Goal: Task Accomplishment & Management: Manage account settings

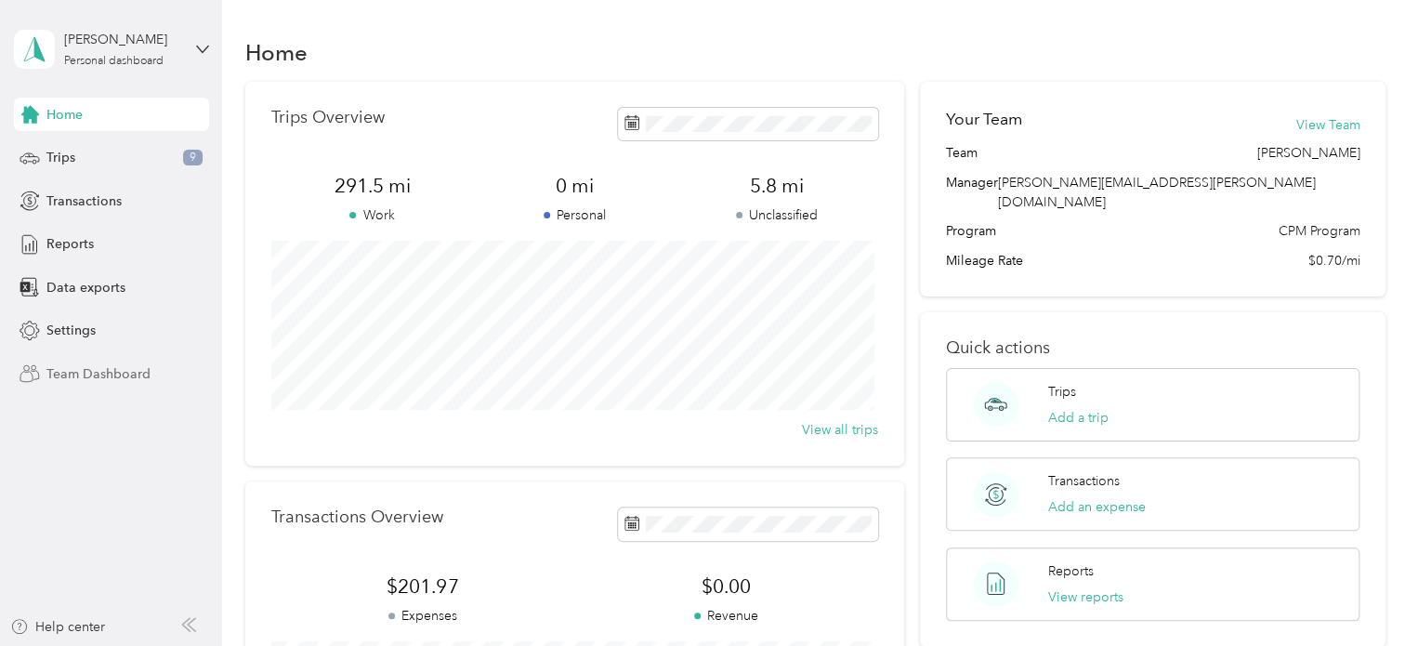
click at [98, 376] on span "Team Dashboard" at bounding box center [98, 374] width 104 height 20
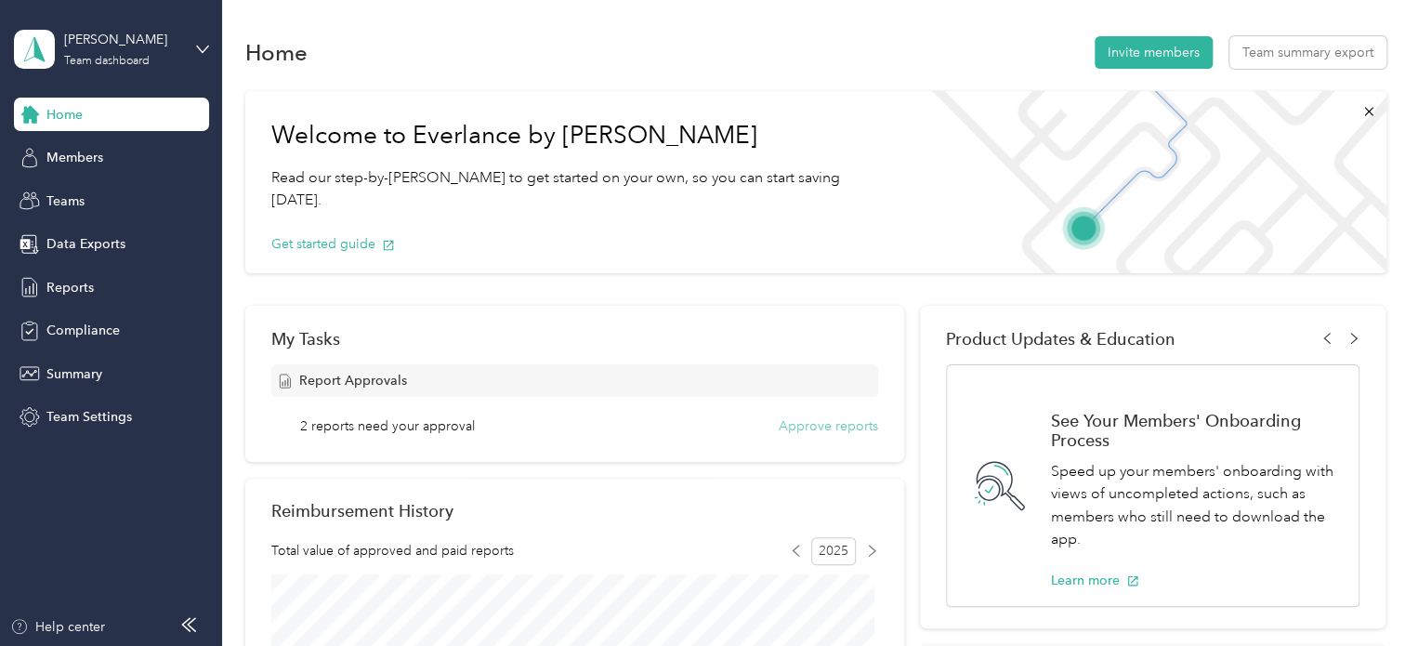
click at [806, 423] on button "Approve reports" at bounding box center [828, 426] width 99 height 20
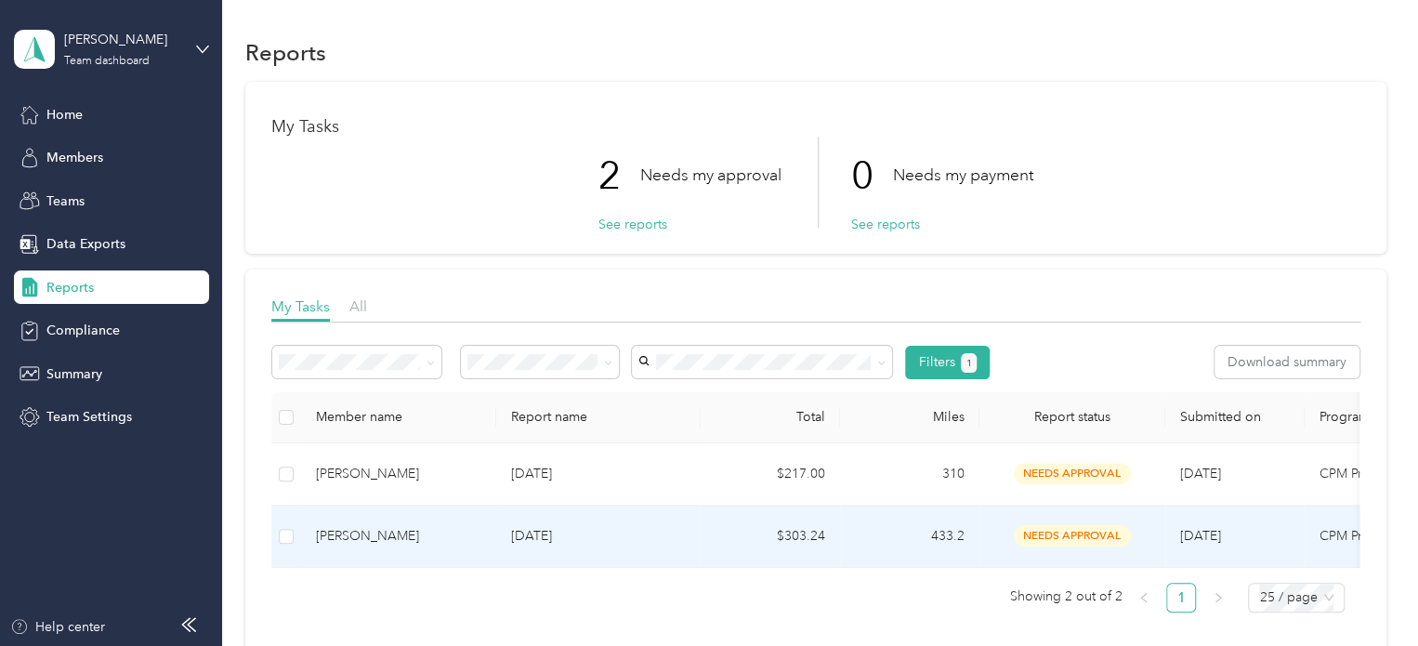
click at [381, 543] on div "[PERSON_NAME]" at bounding box center [398, 536] width 165 height 20
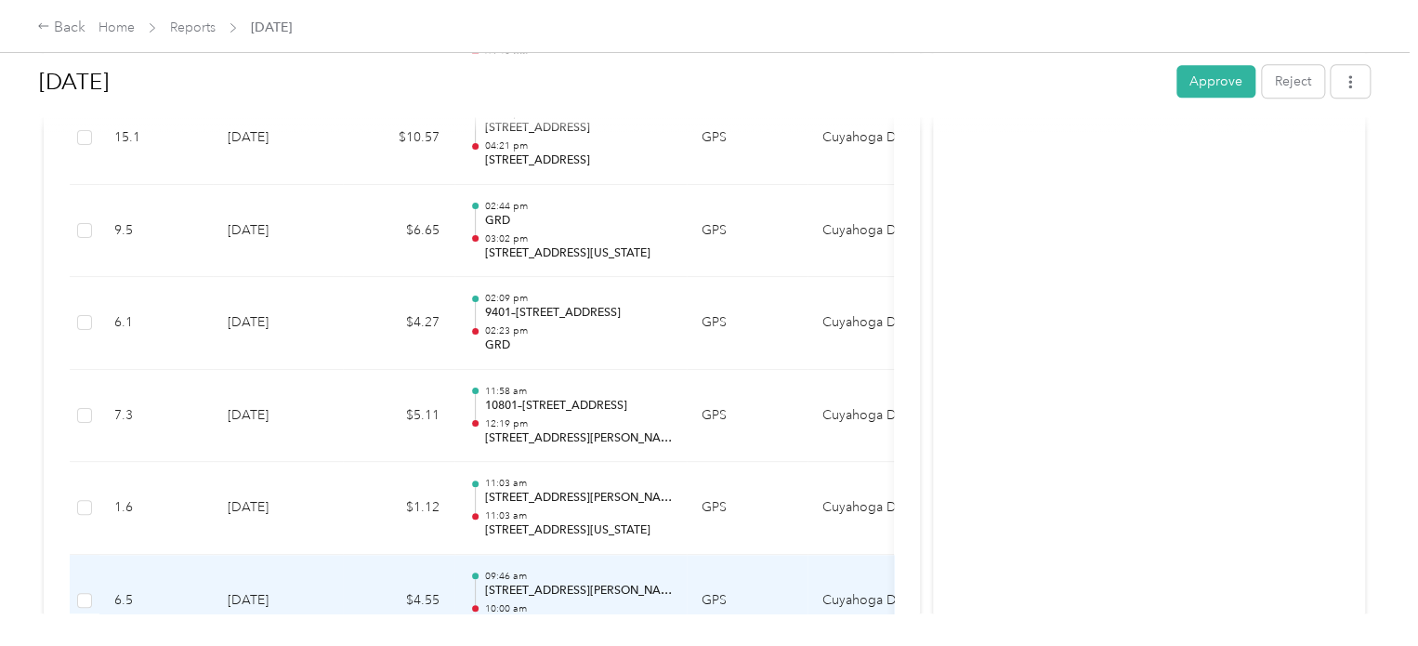
scroll to position [4553, 0]
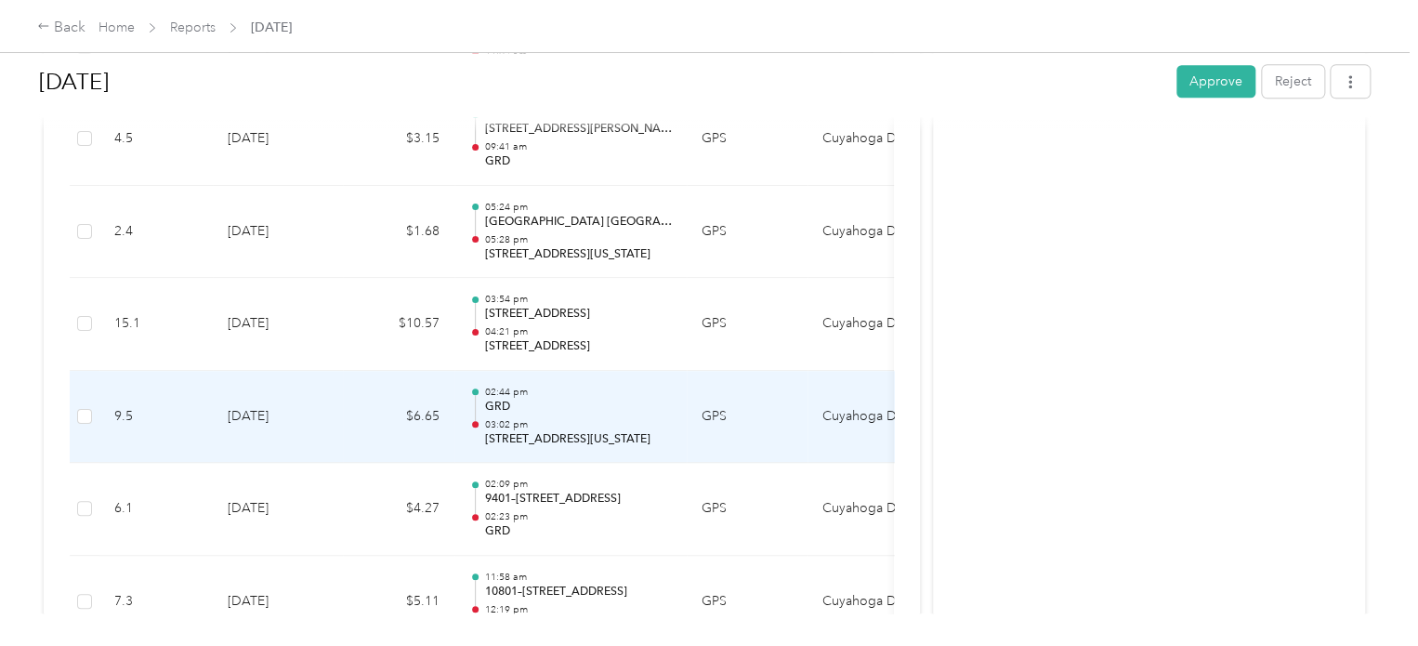
click at [621, 431] on p "3818, 71st Street, South Broadway, Cleveland, Cuyahoga County, Ohio, 44105, USA" at bounding box center [578, 439] width 188 height 17
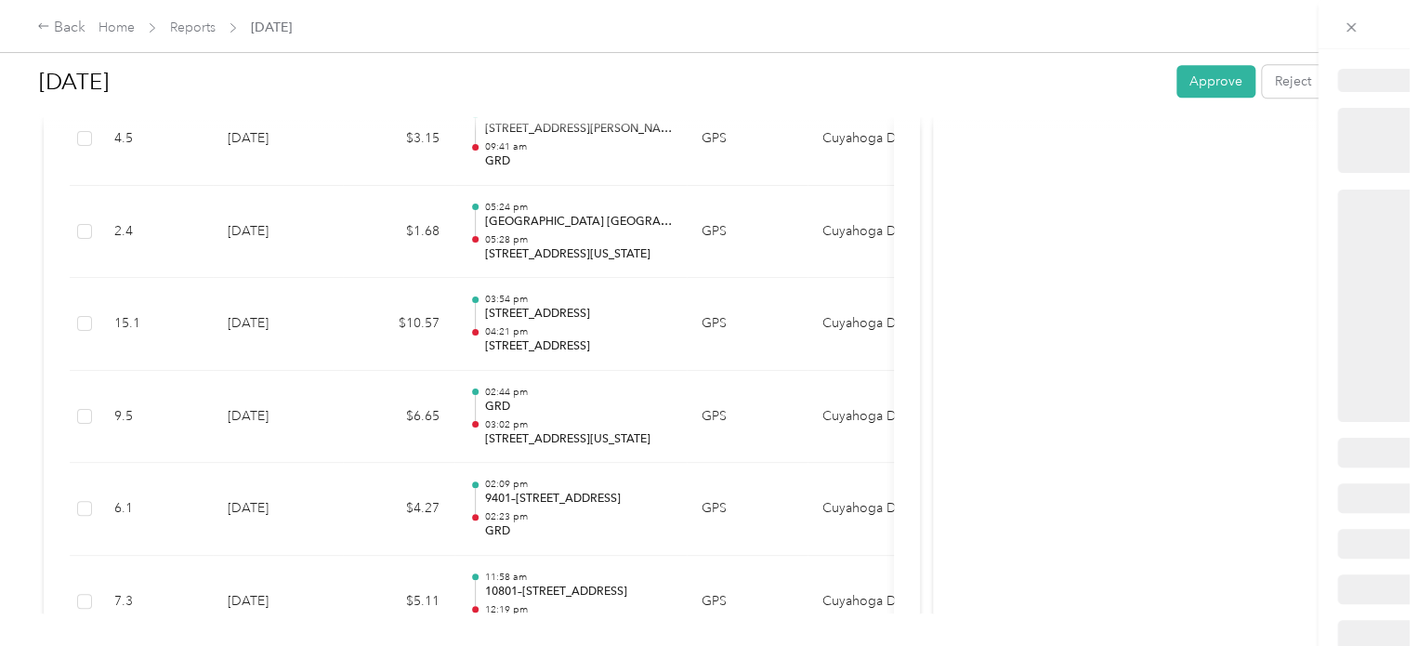
click at [621, 645] on div at bounding box center [704, 646] width 1409 height 0
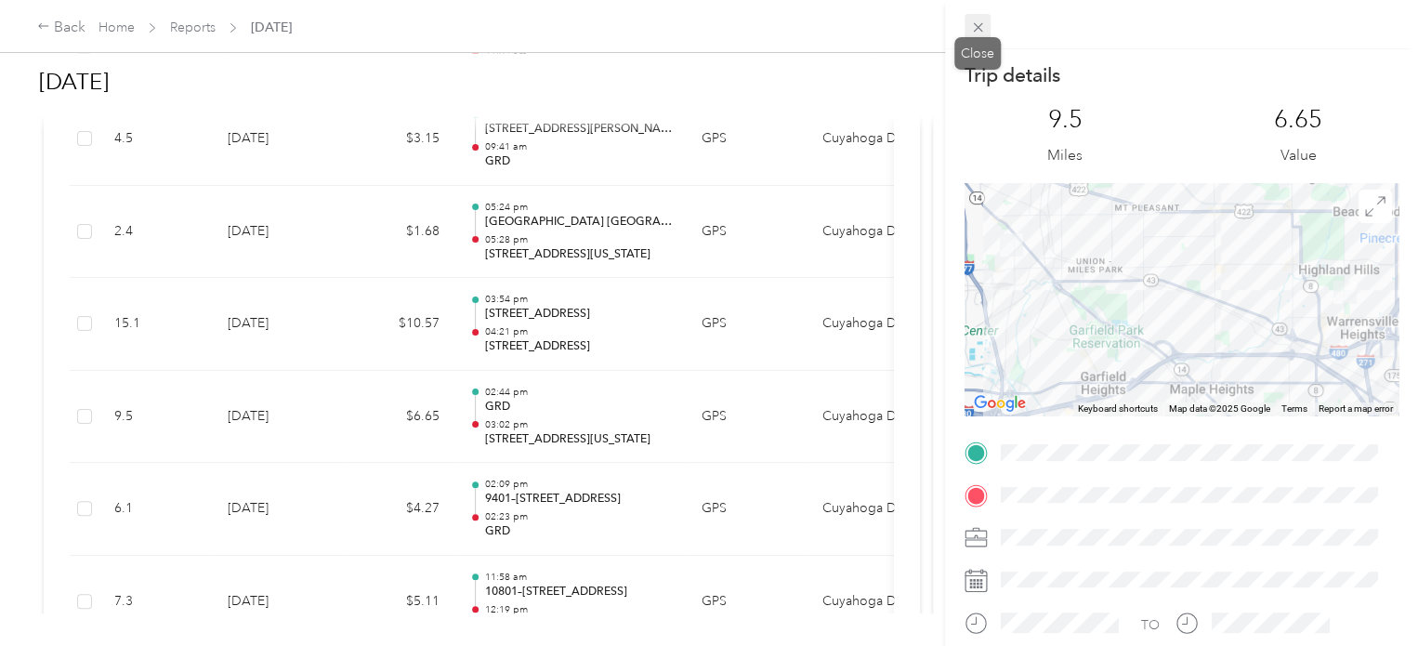
click at [973, 23] on icon at bounding box center [977, 27] width 9 height 9
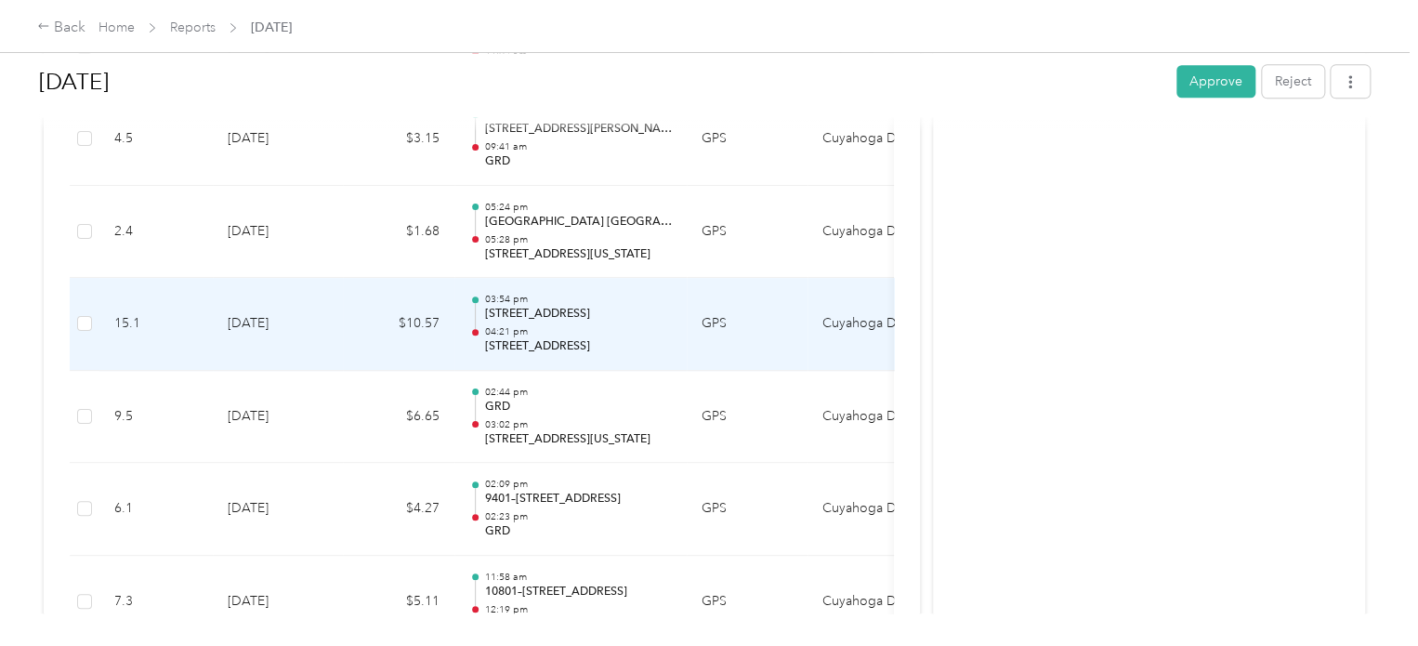
click at [519, 325] on p "04:21 pm" at bounding box center [578, 331] width 188 height 13
click at [519, 645] on div at bounding box center [704, 646] width 1409 height 0
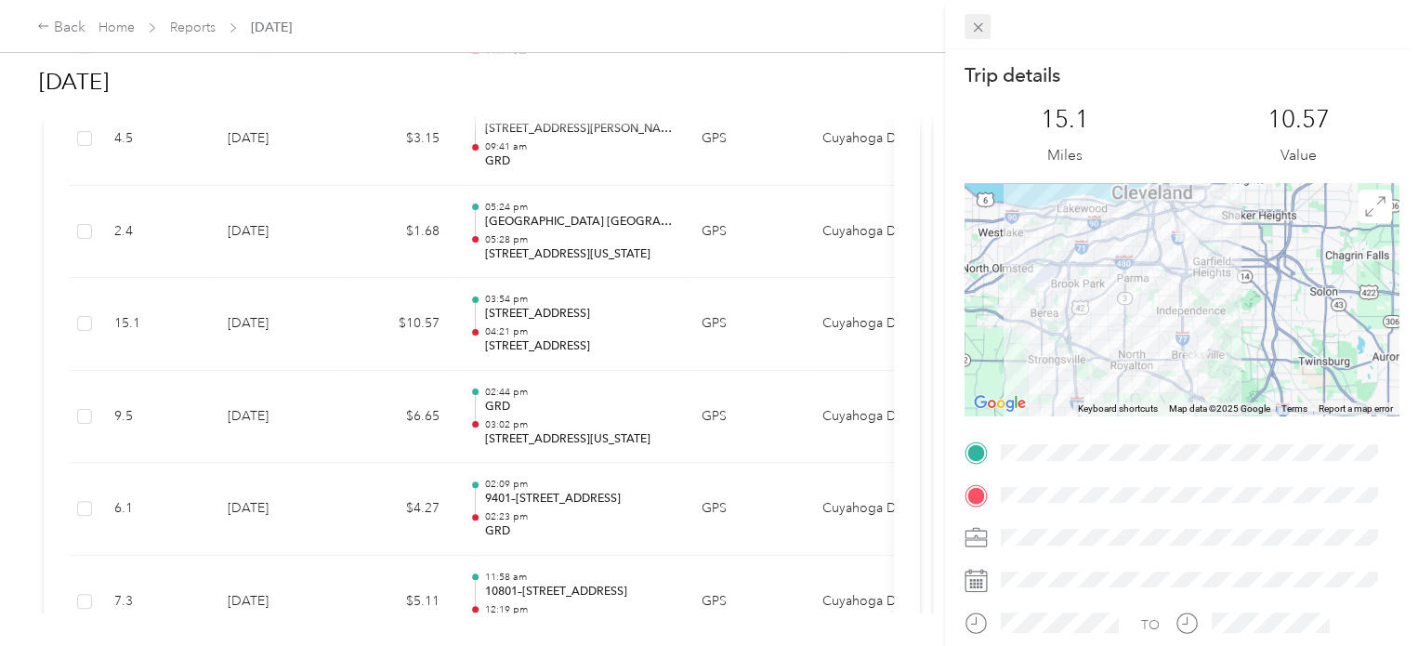
click at [980, 32] on icon at bounding box center [978, 28] width 16 height 16
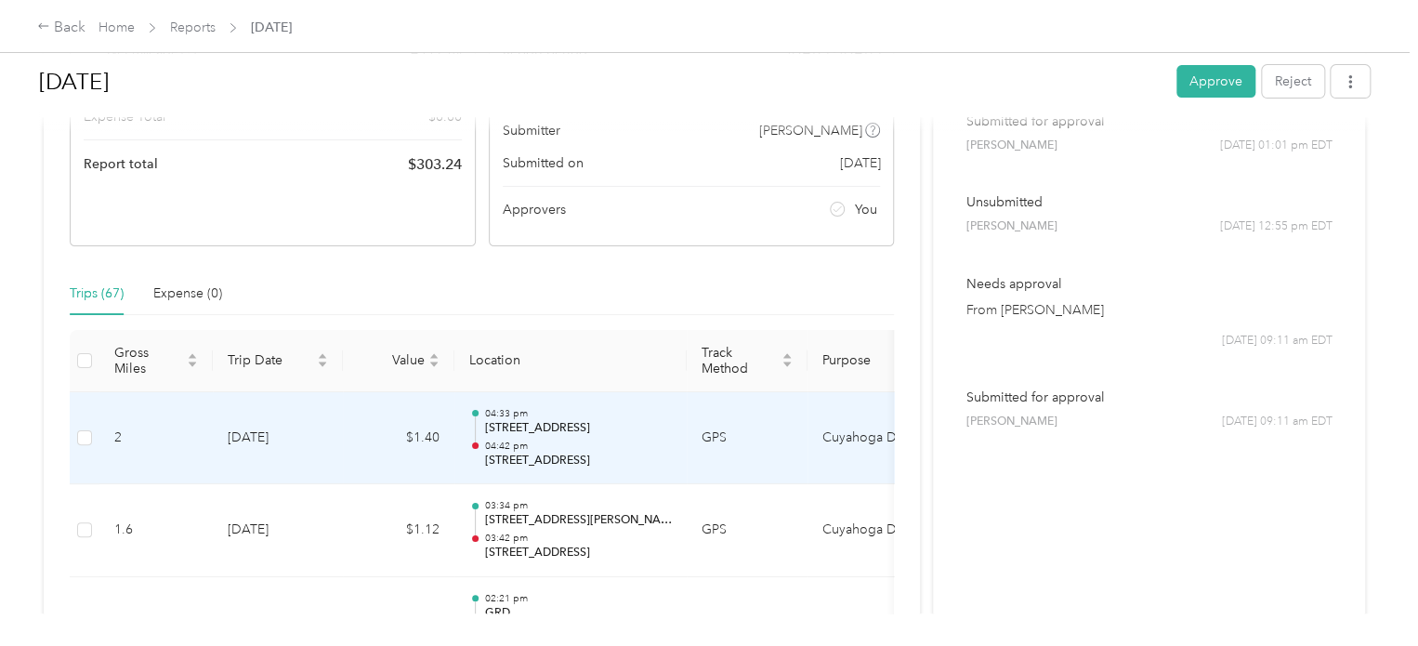
scroll to position [279, 0]
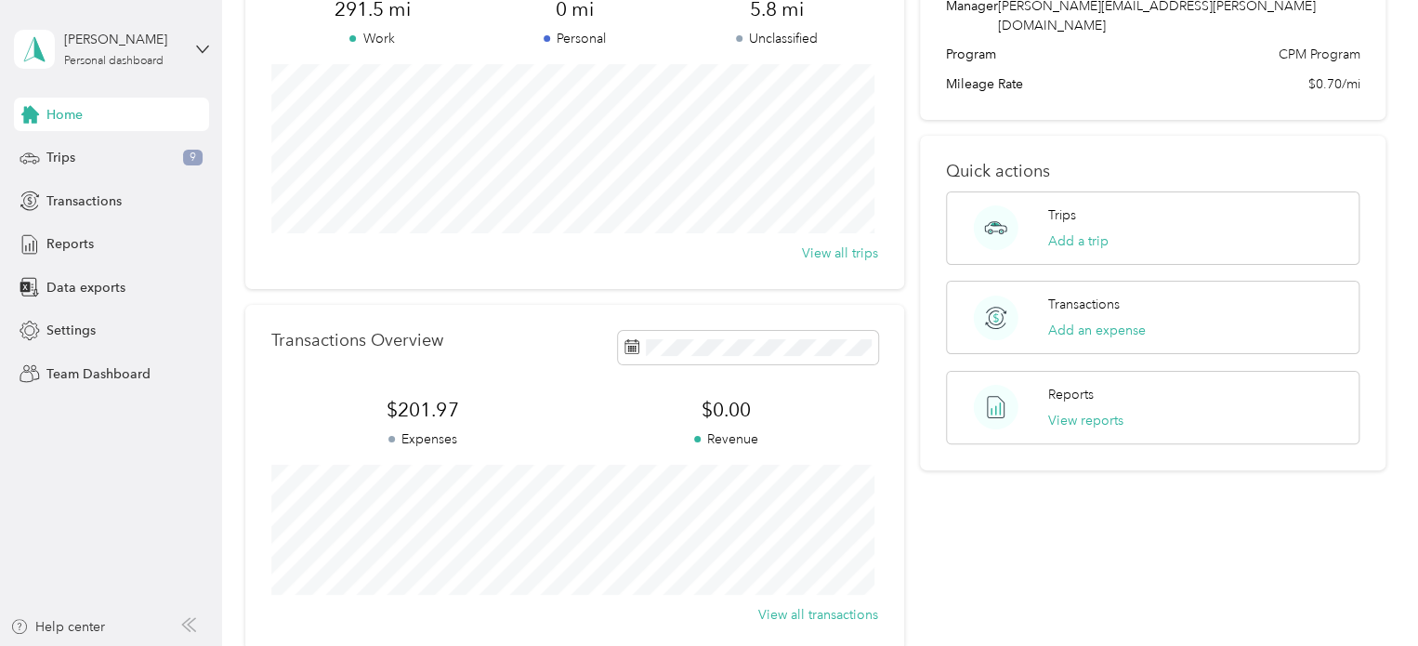
scroll to position [186, 0]
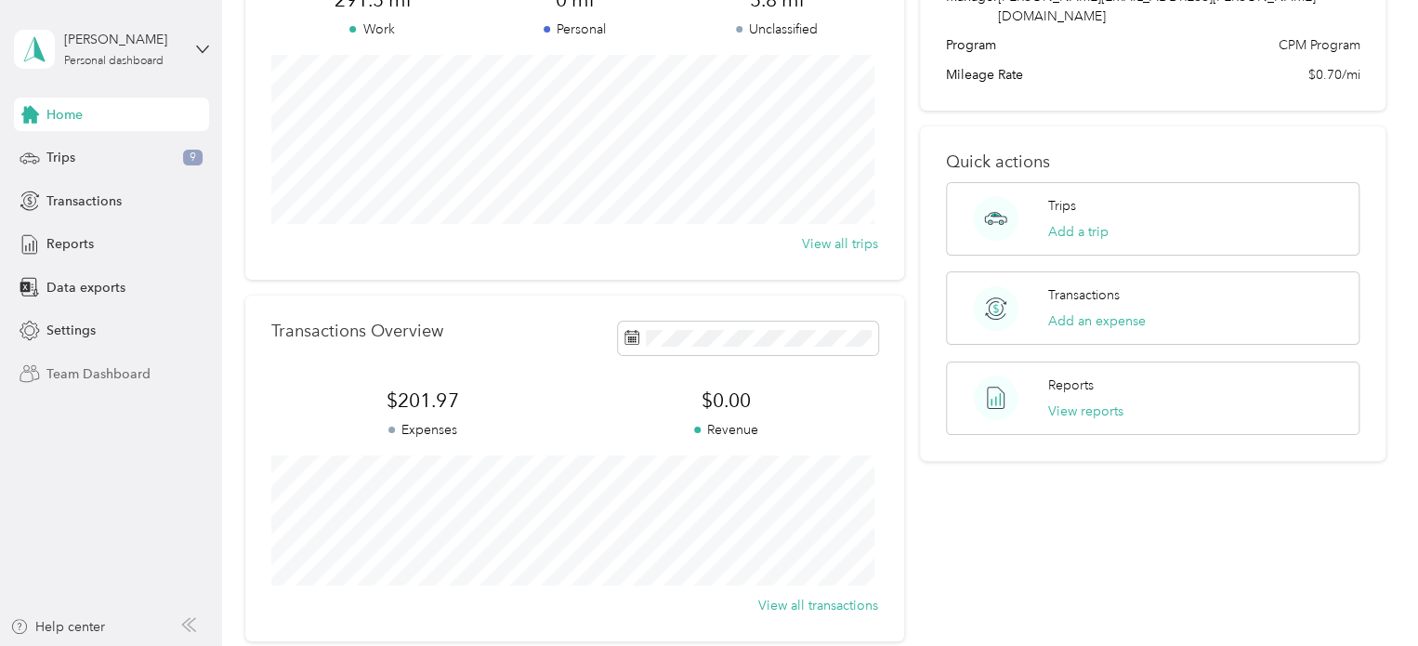
click at [111, 372] on span "Team Dashboard" at bounding box center [98, 374] width 104 height 20
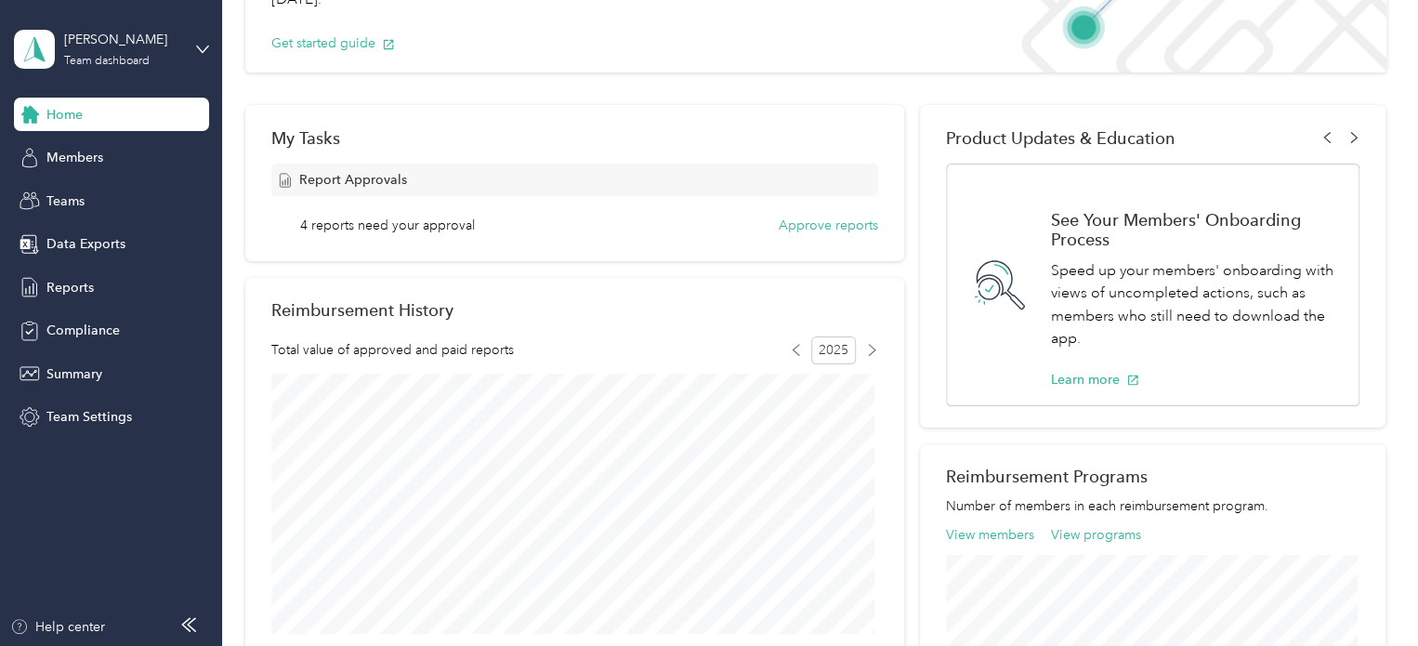
scroll to position [108, 0]
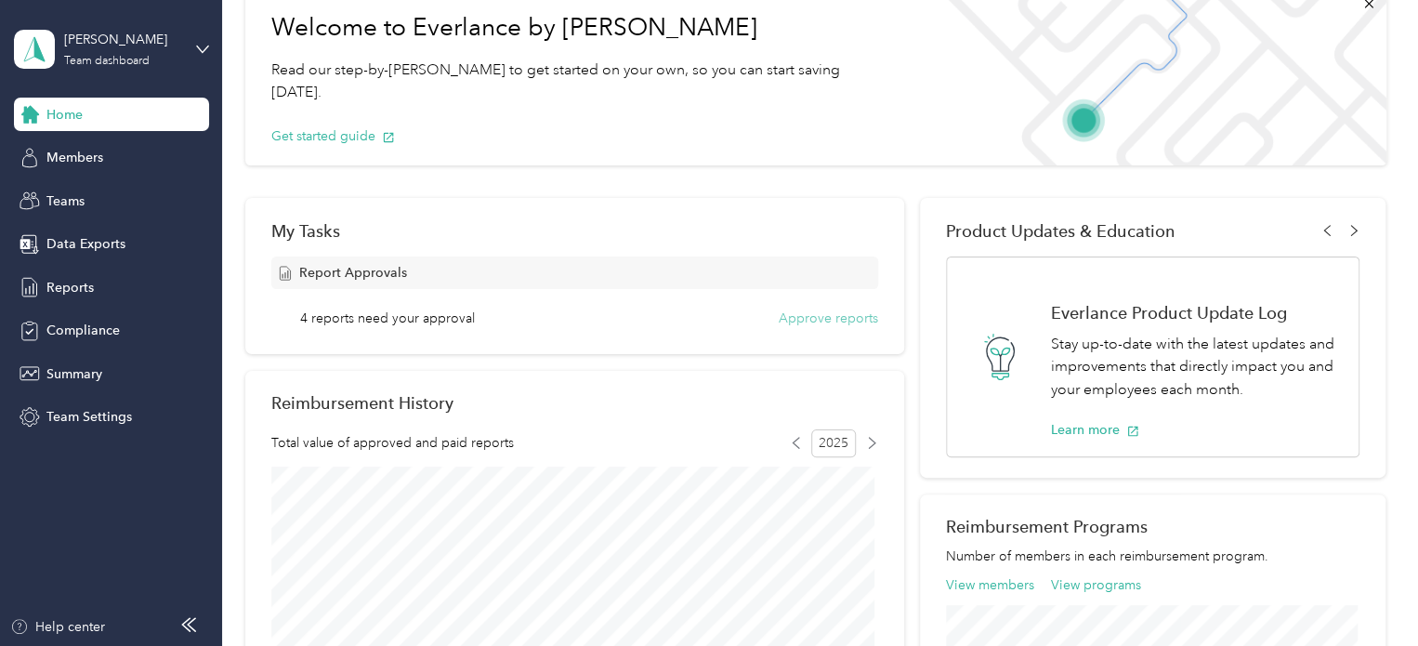
click at [809, 317] on button "Approve reports" at bounding box center [828, 319] width 99 height 20
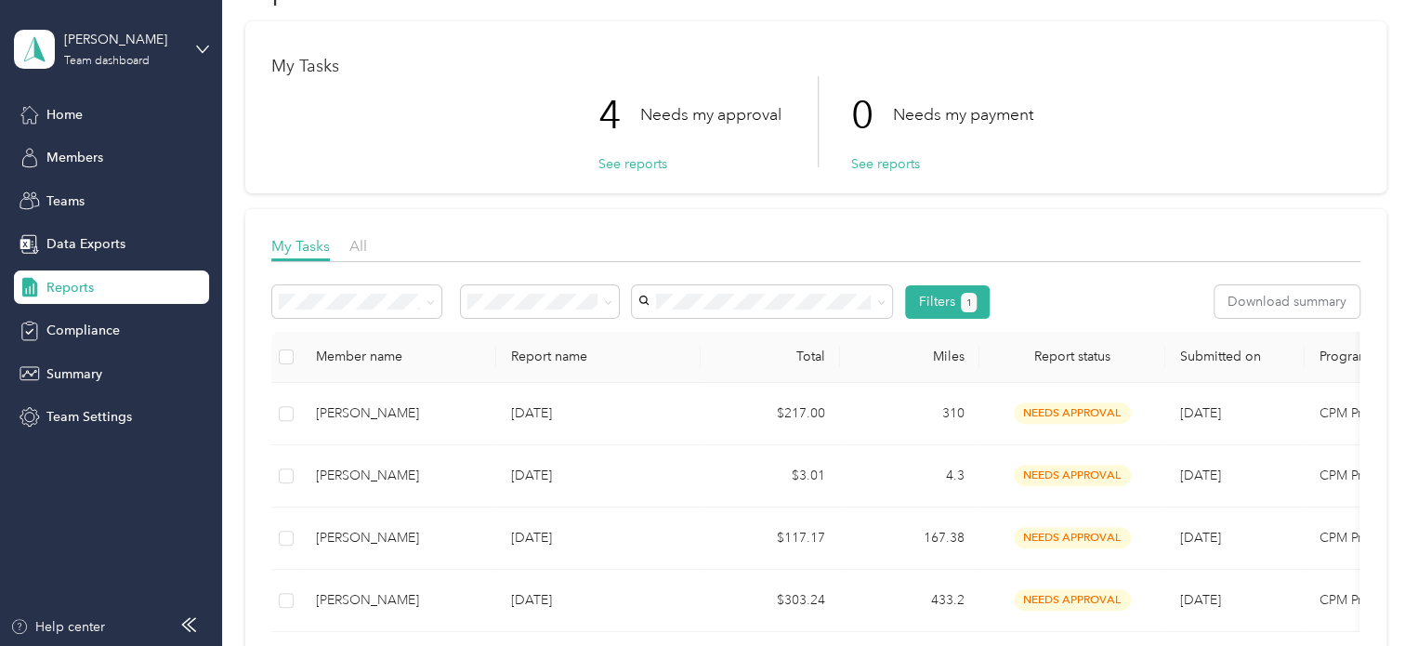
scroll to position [93, 0]
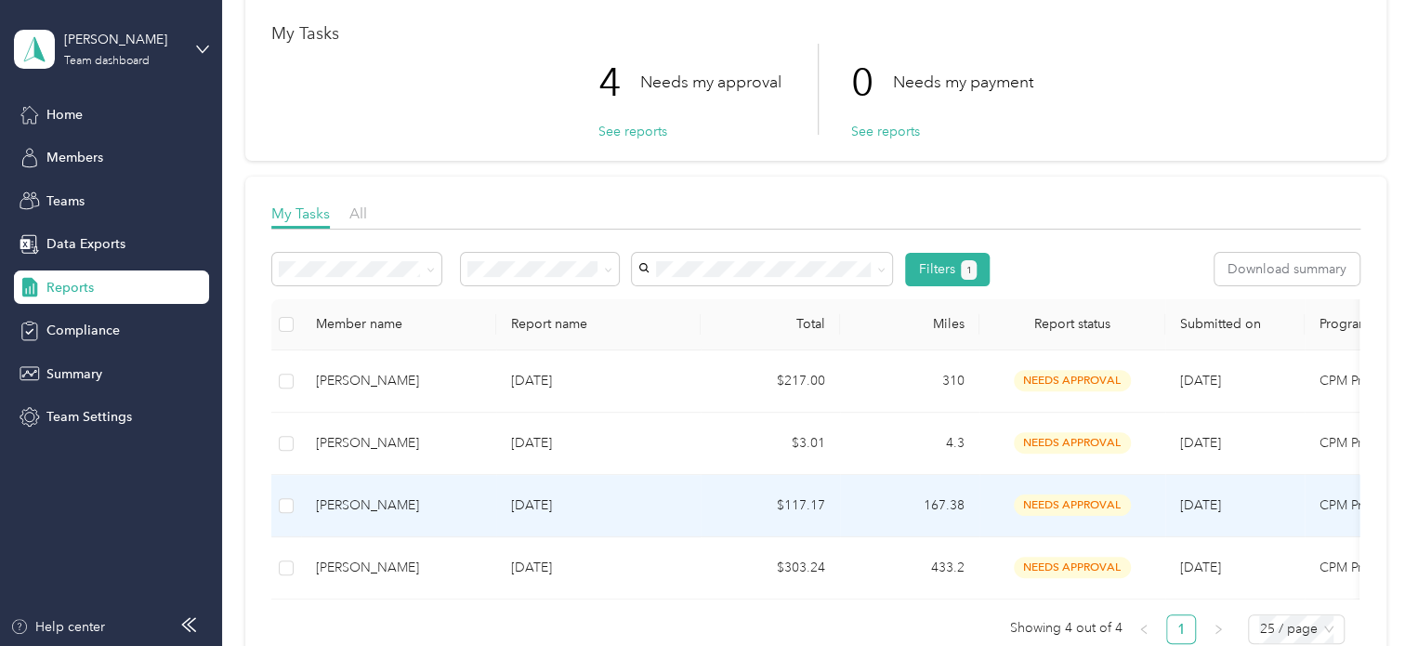
click at [359, 503] on div "[PERSON_NAME]" at bounding box center [398, 505] width 165 height 20
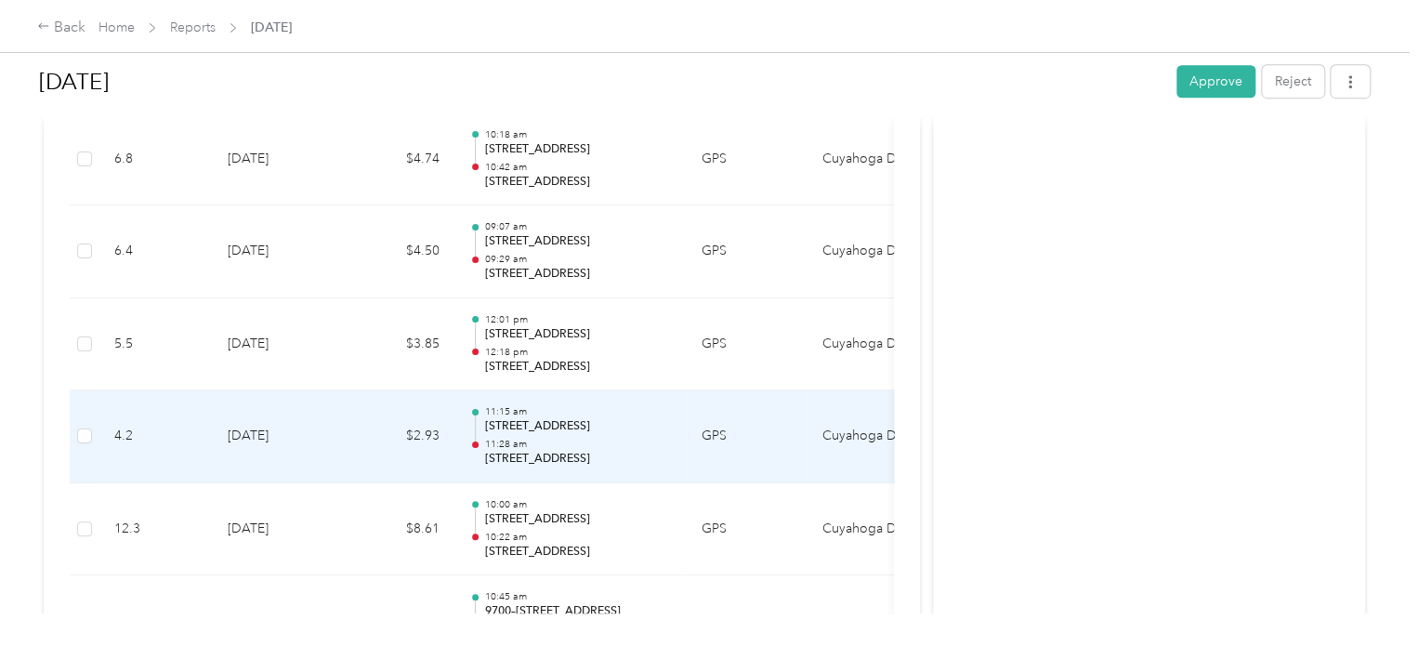
scroll to position [650, 0]
click at [606, 438] on p "10:22 am" at bounding box center [578, 444] width 188 height 13
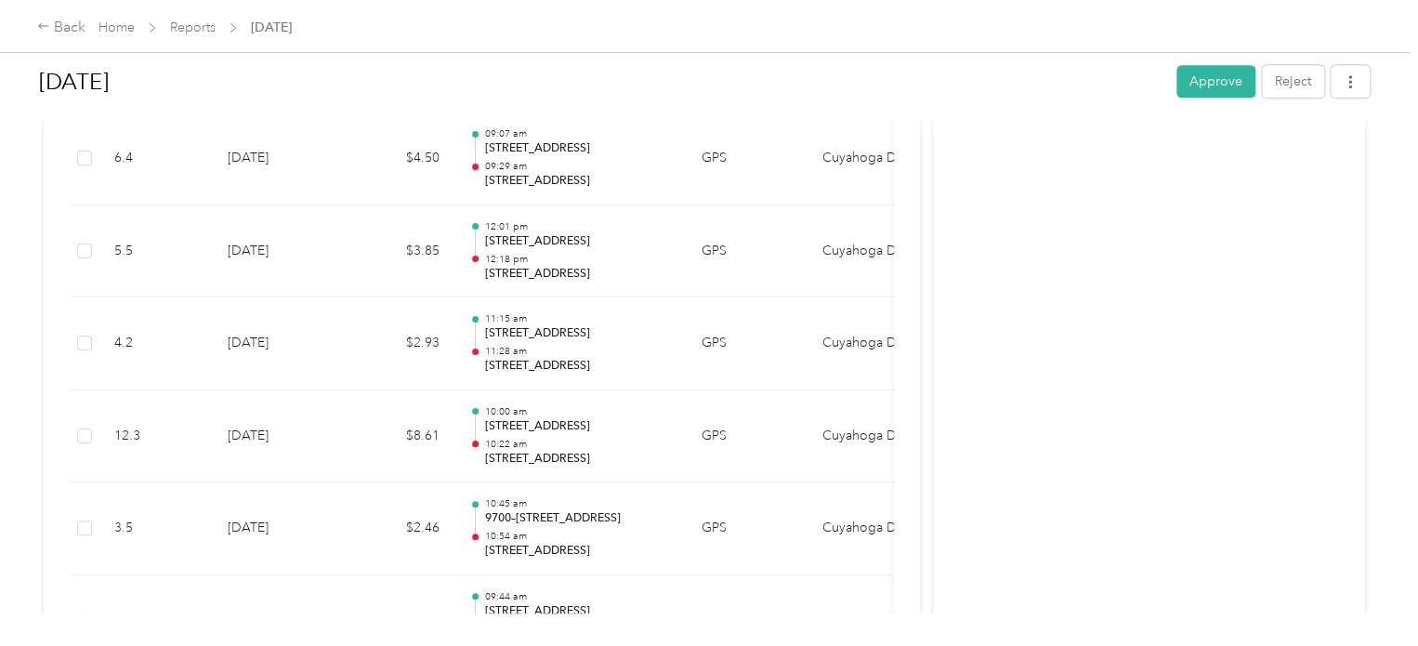
click at [606, 645] on div at bounding box center [704, 646] width 1409 height 0
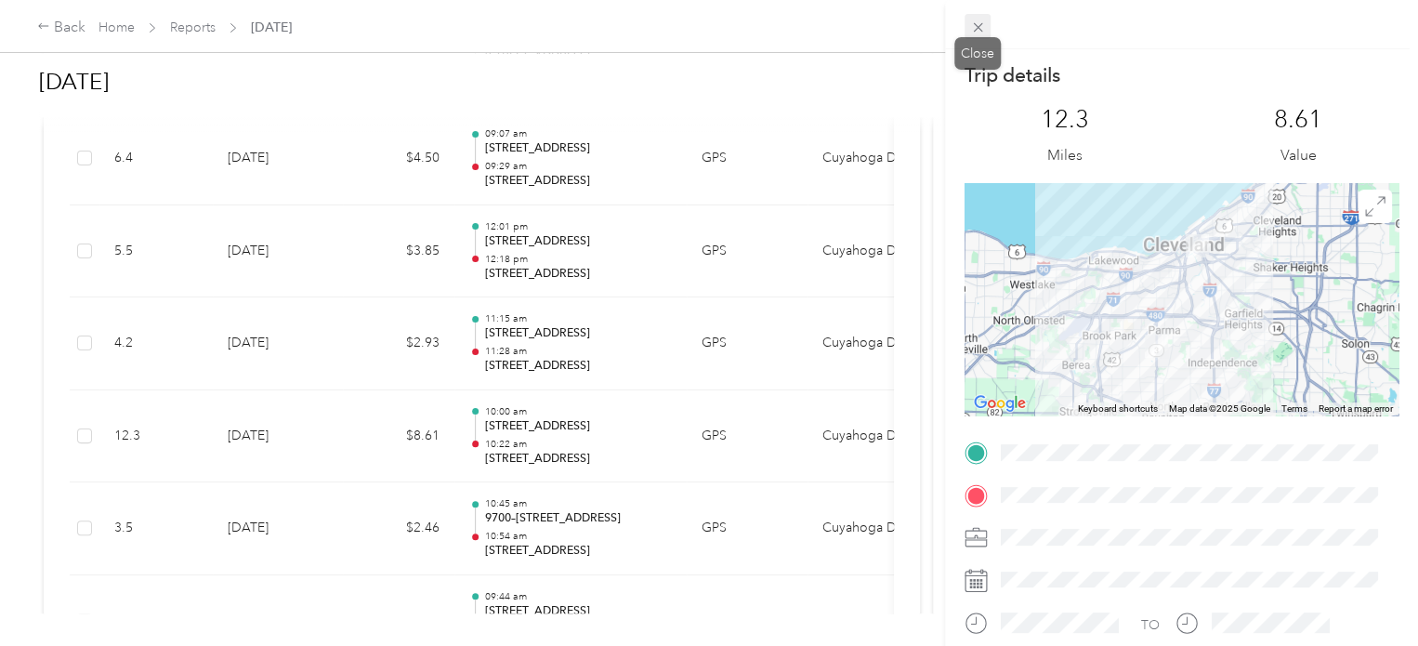
click at [981, 29] on icon at bounding box center [978, 28] width 16 height 16
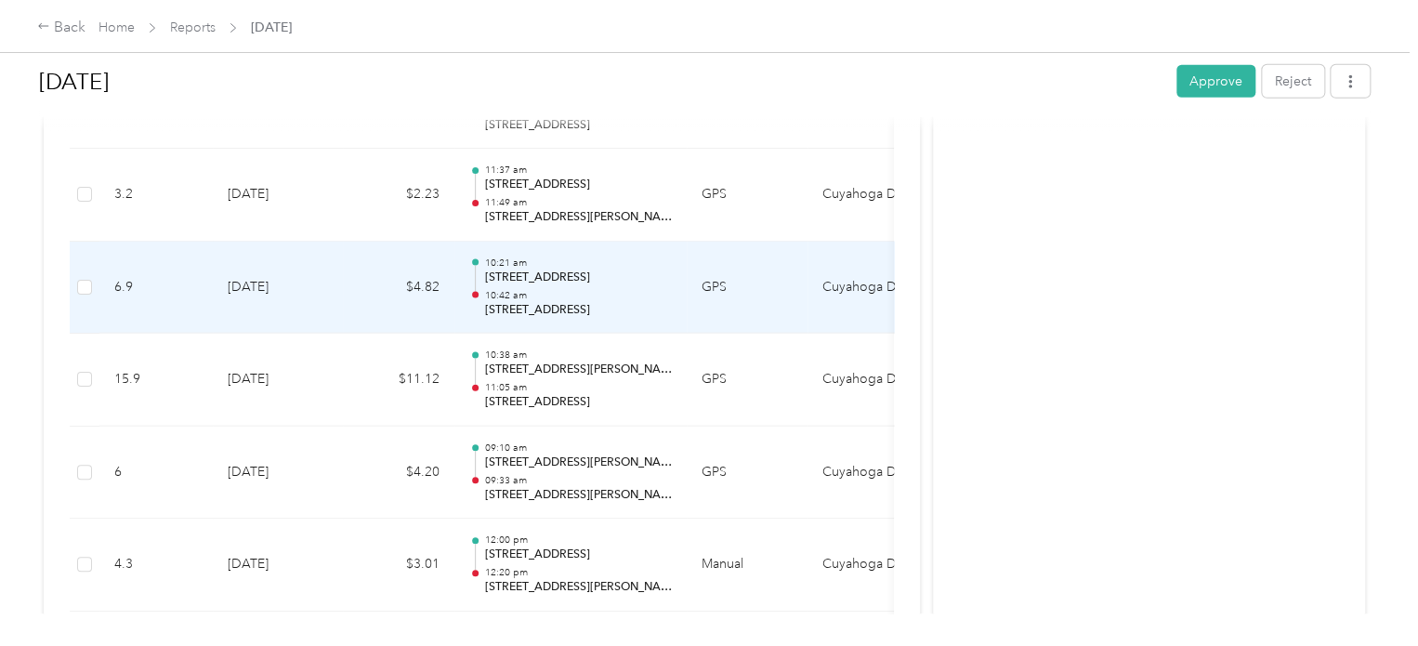
scroll to position [2602, 0]
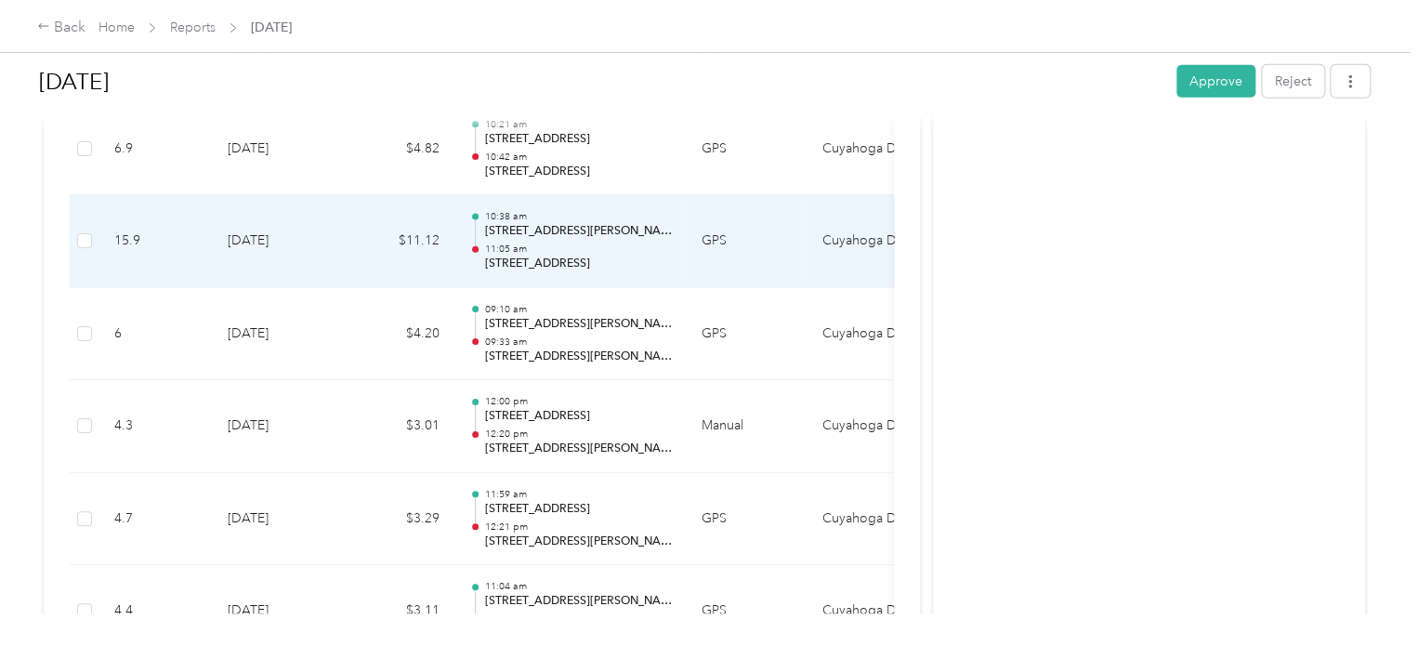
click at [576, 243] on p "11:05 am" at bounding box center [578, 249] width 188 height 13
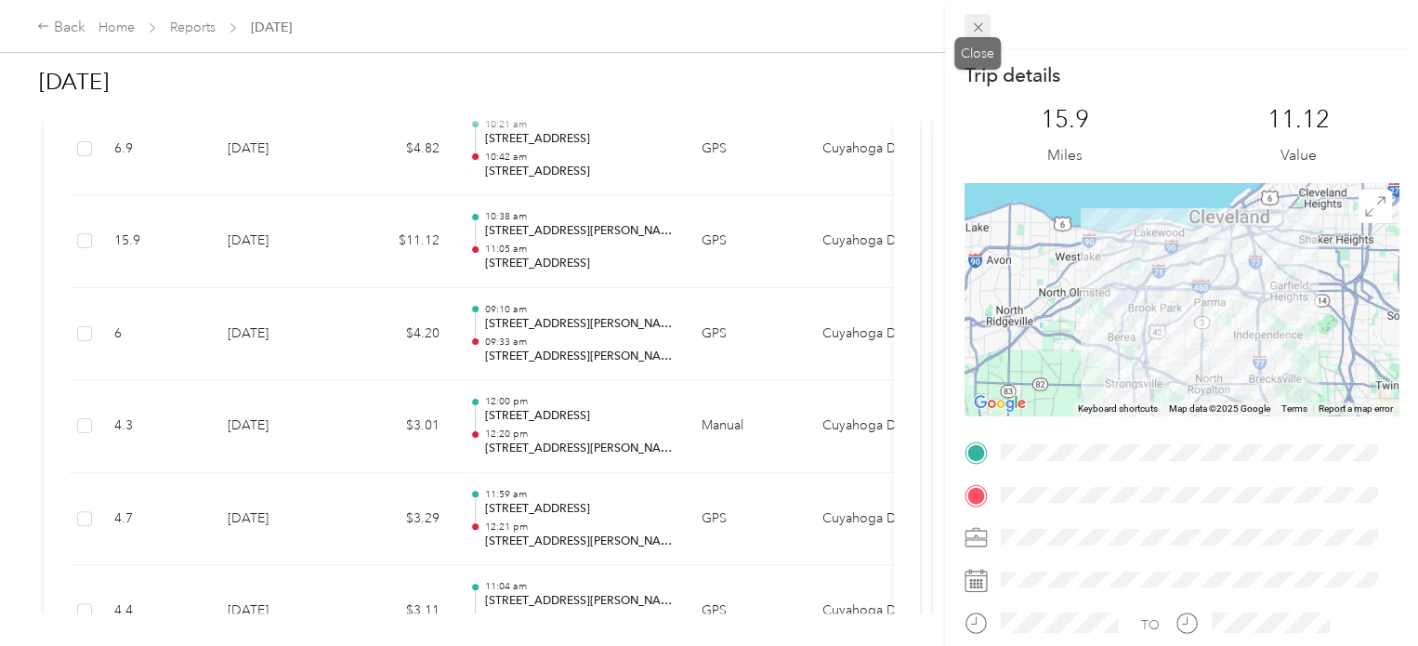
click at [970, 34] on icon at bounding box center [978, 28] width 16 height 16
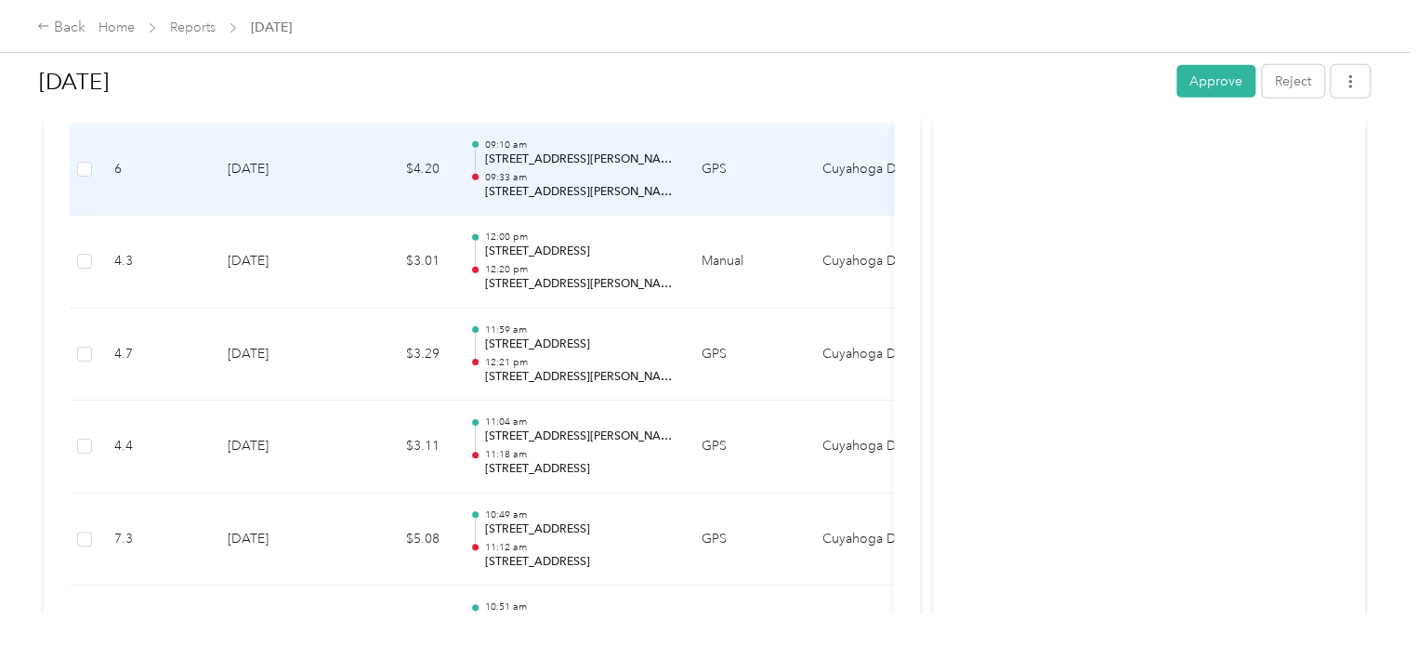
scroll to position [2974, 0]
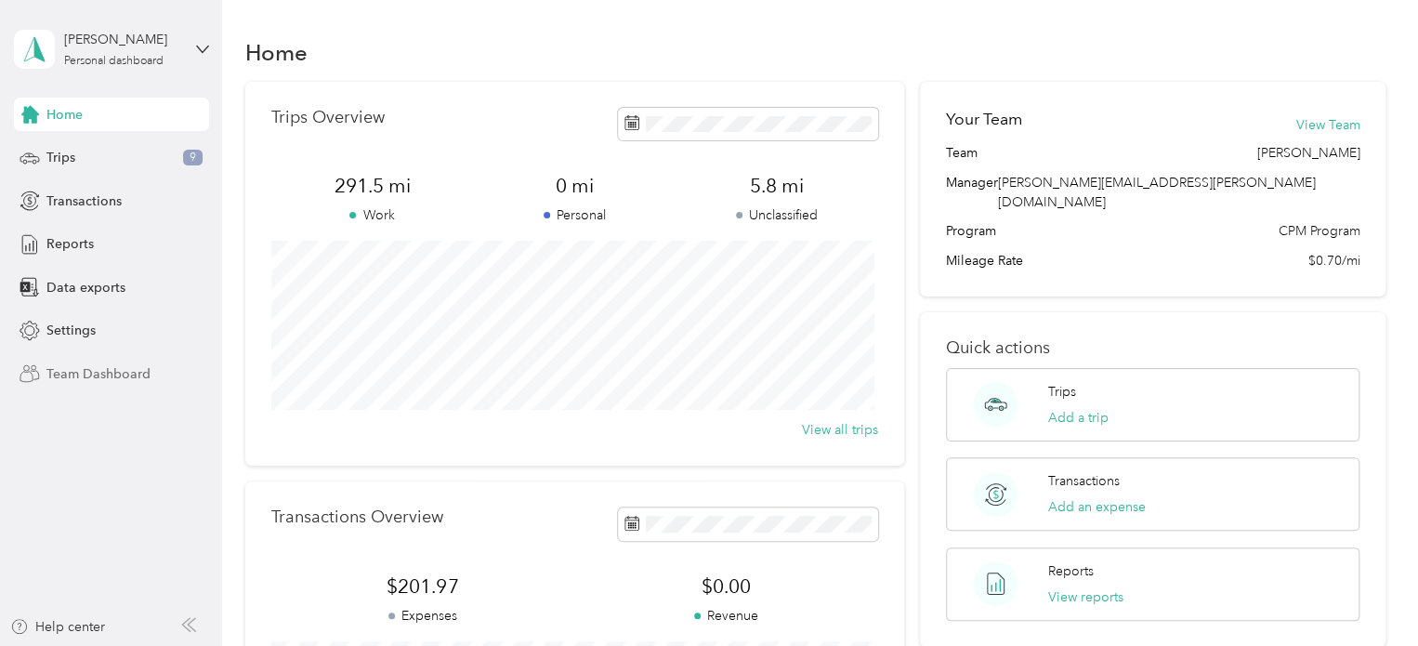
click at [130, 377] on span "Team Dashboard" at bounding box center [98, 374] width 104 height 20
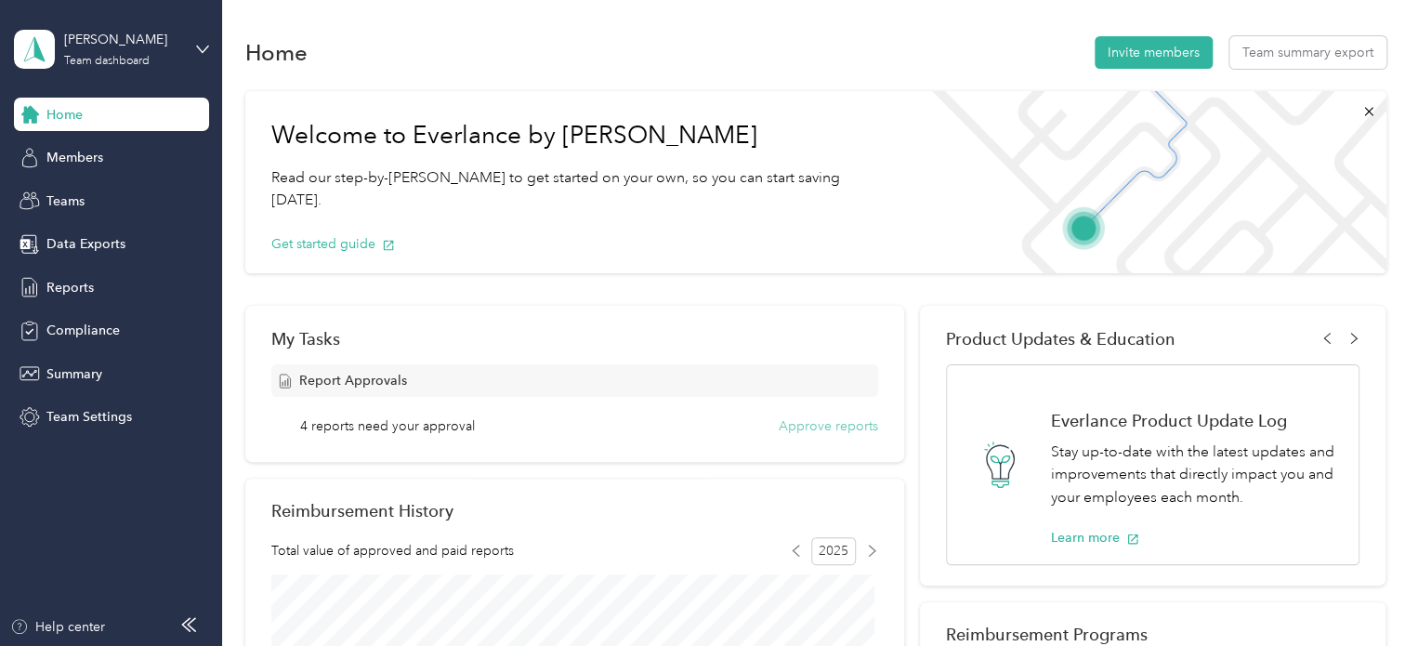
click at [792, 429] on button "Approve reports" at bounding box center [828, 426] width 99 height 20
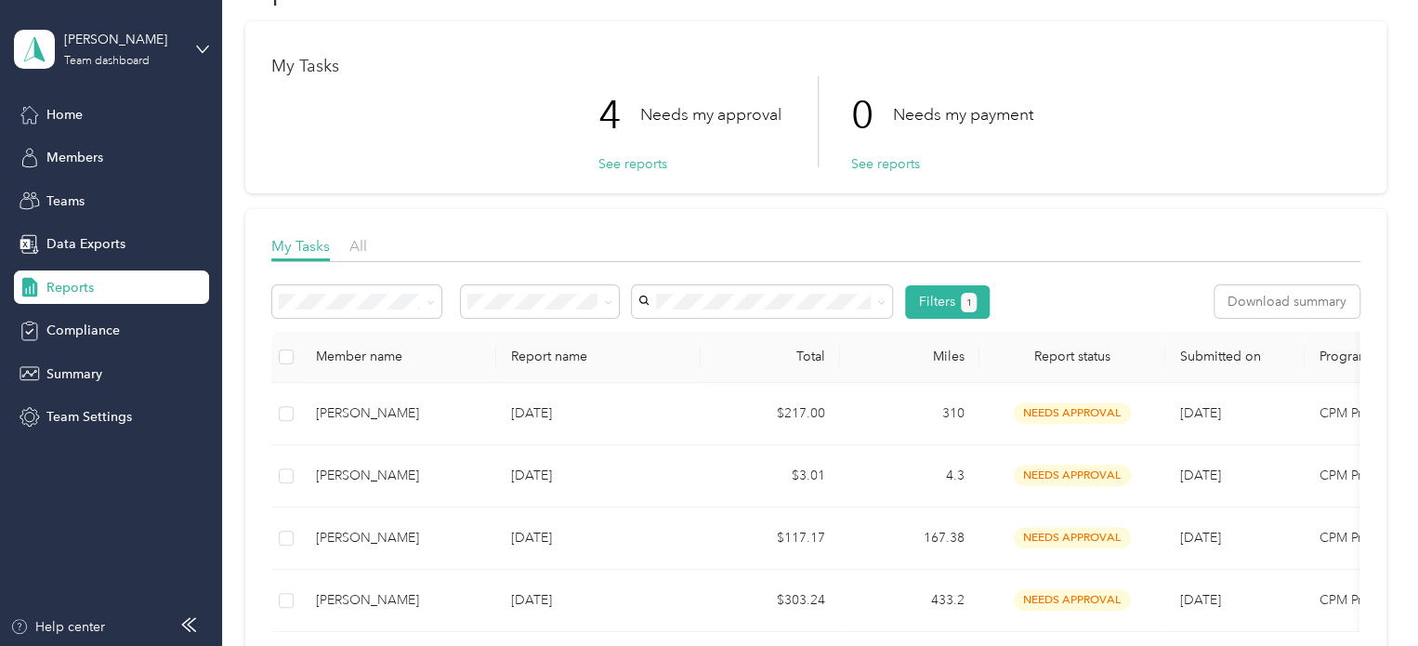
scroll to position [93, 0]
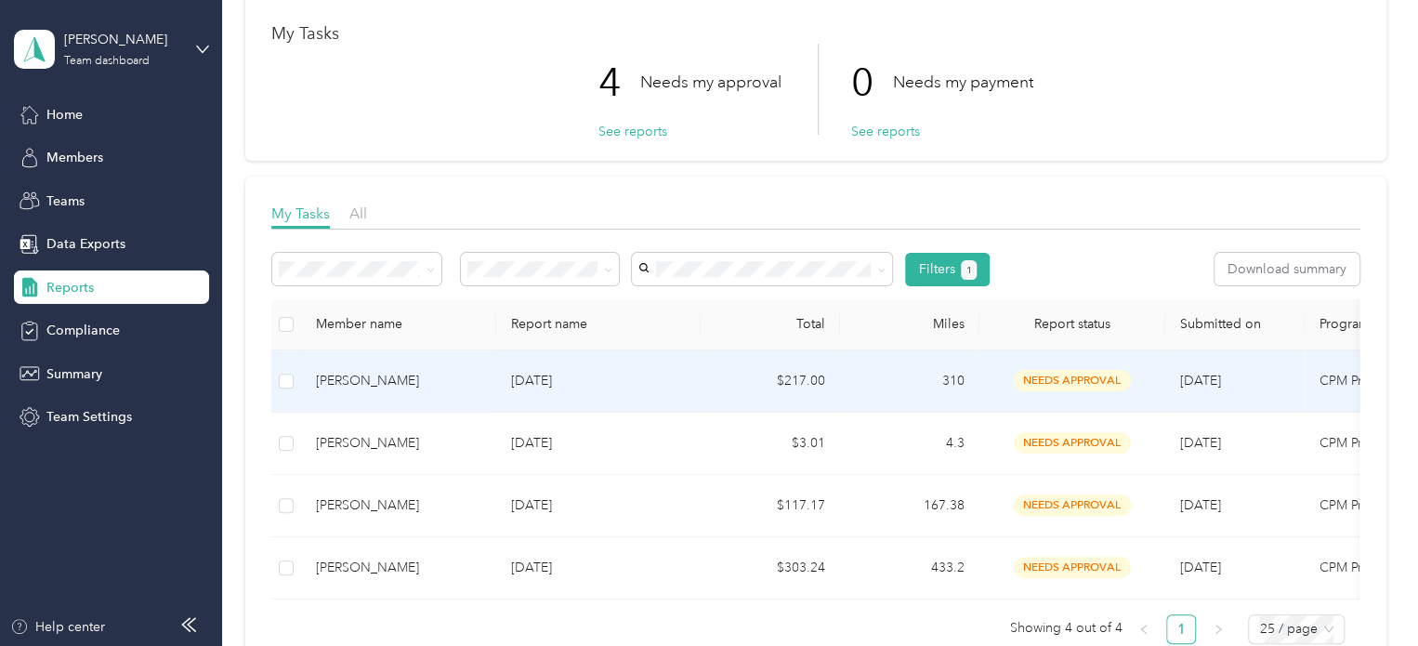
click at [349, 374] on div "[PERSON_NAME]" at bounding box center [398, 381] width 165 height 20
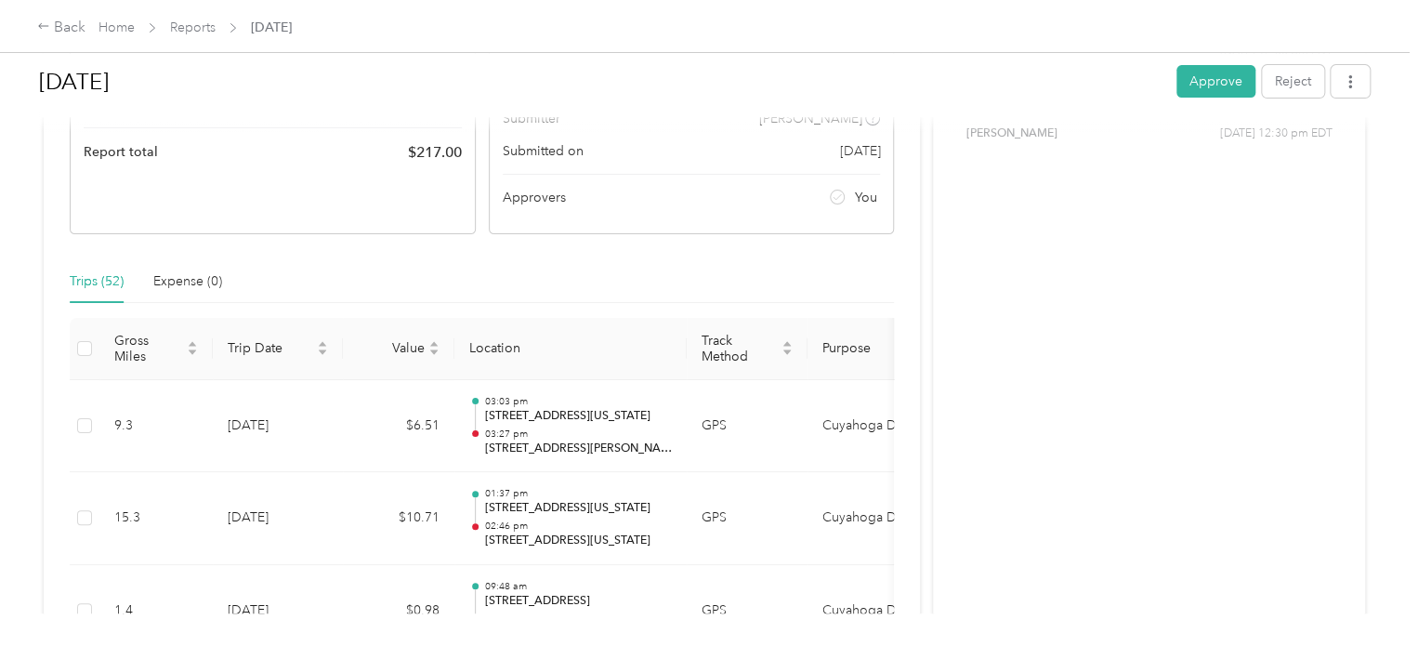
scroll to position [372, 0]
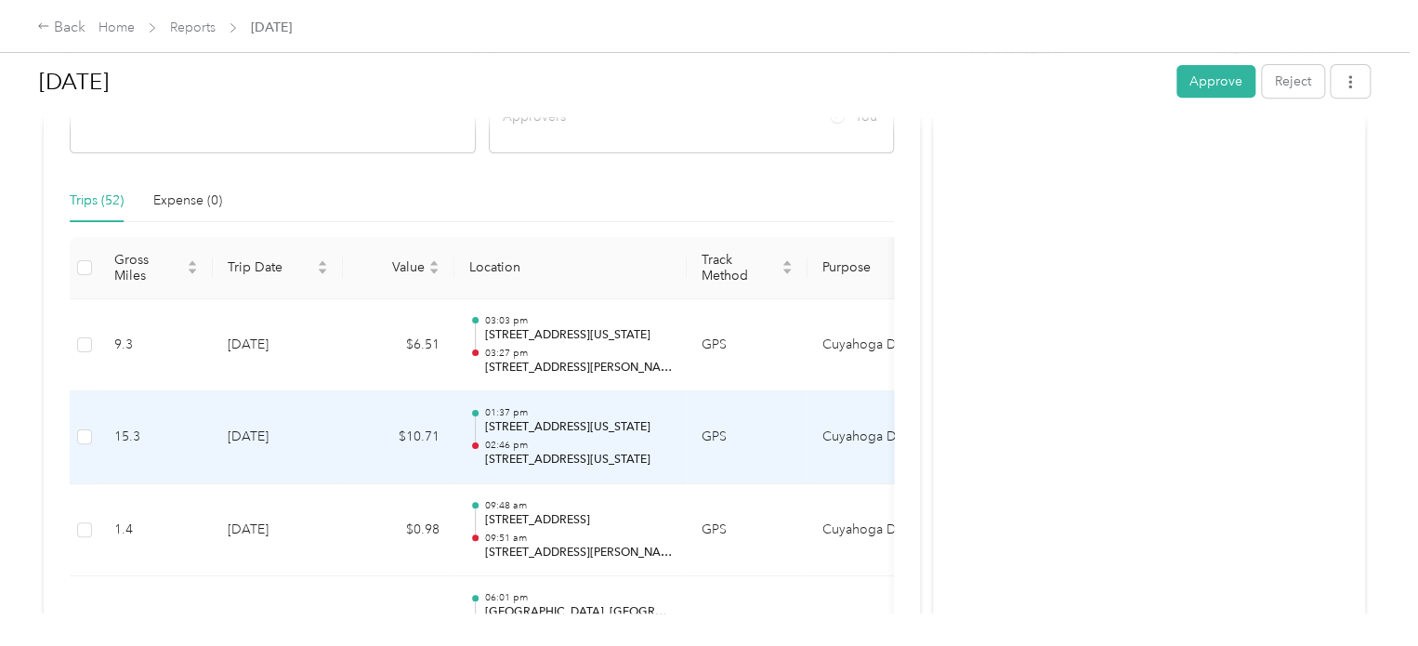
click at [633, 439] on p "02:46 pm" at bounding box center [578, 445] width 188 height 13
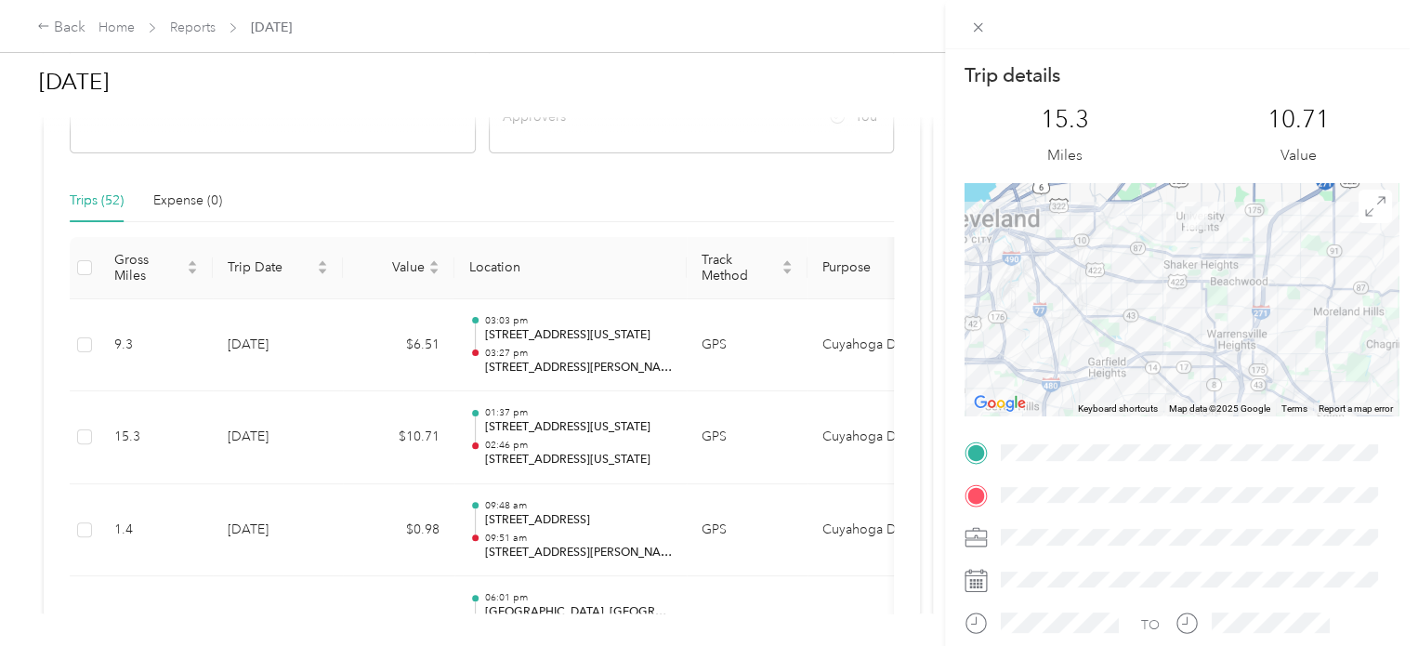
click at [625, 514] on div "Trip details This trip cannot be edited because it is either under review, appr…" at bounding box center [709, 323] width 1418 height 646
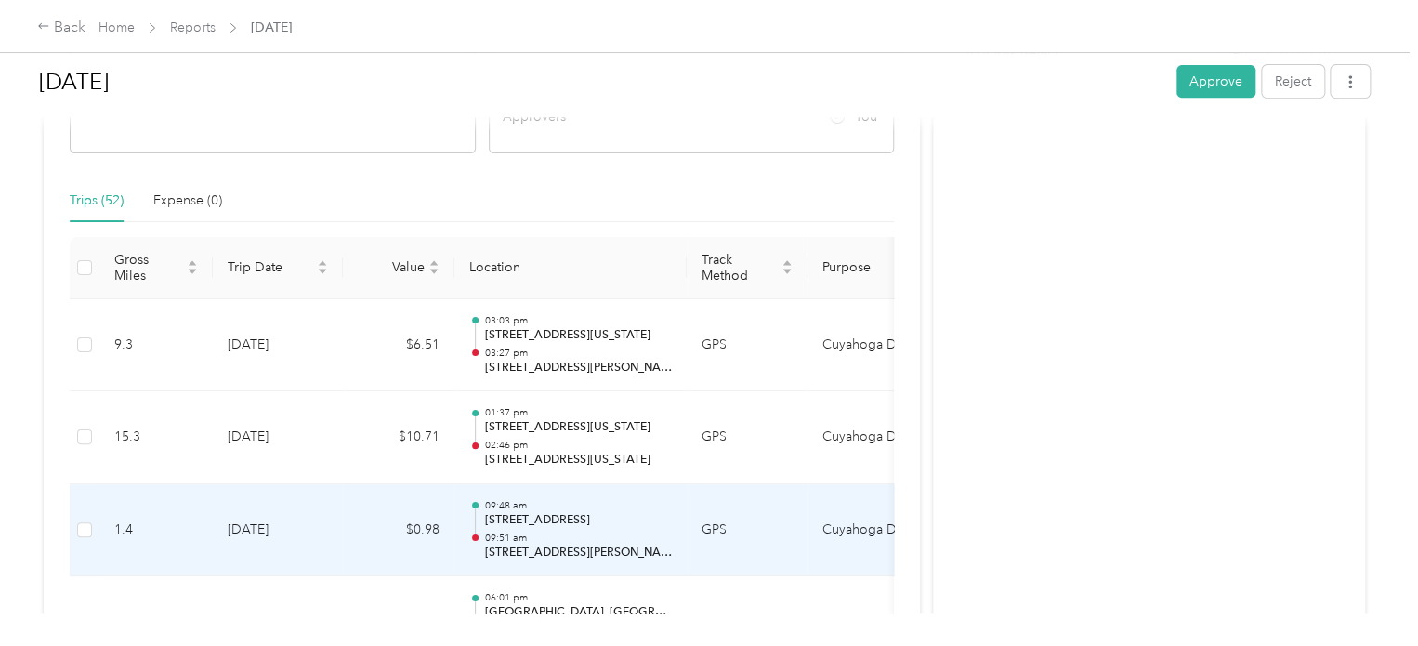
click at [624, 514] on p "[STREET_ADDRESS]" at bounding box center [578, 520] width 188 height 17
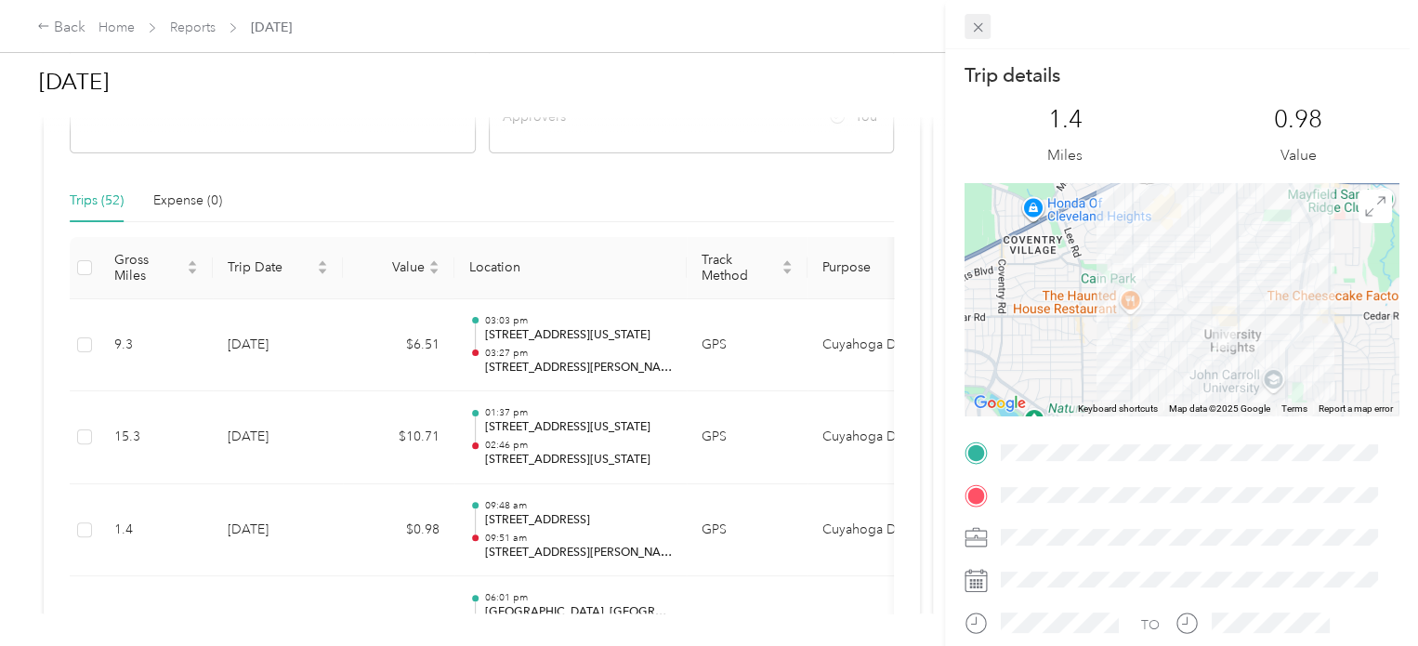
click at [979, 29] on icon at bounding box center [977, 27] width 9 height 9
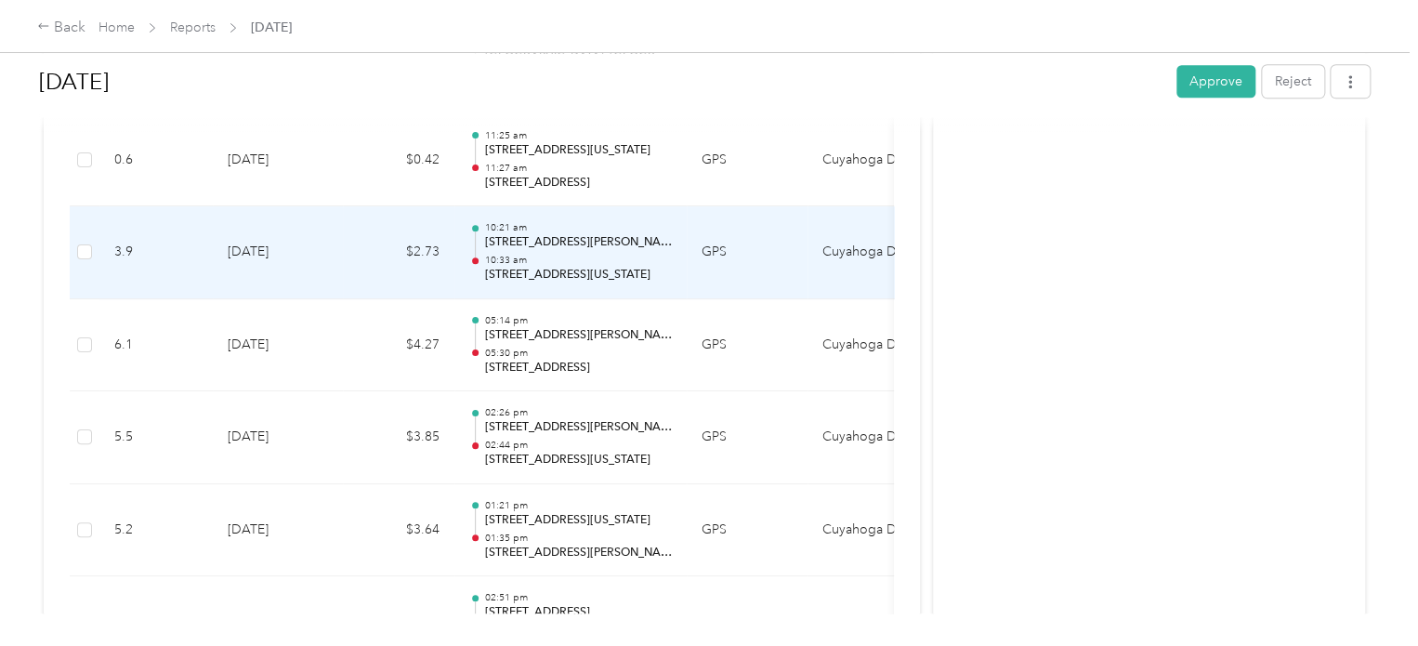
scroll to position [929, 0]
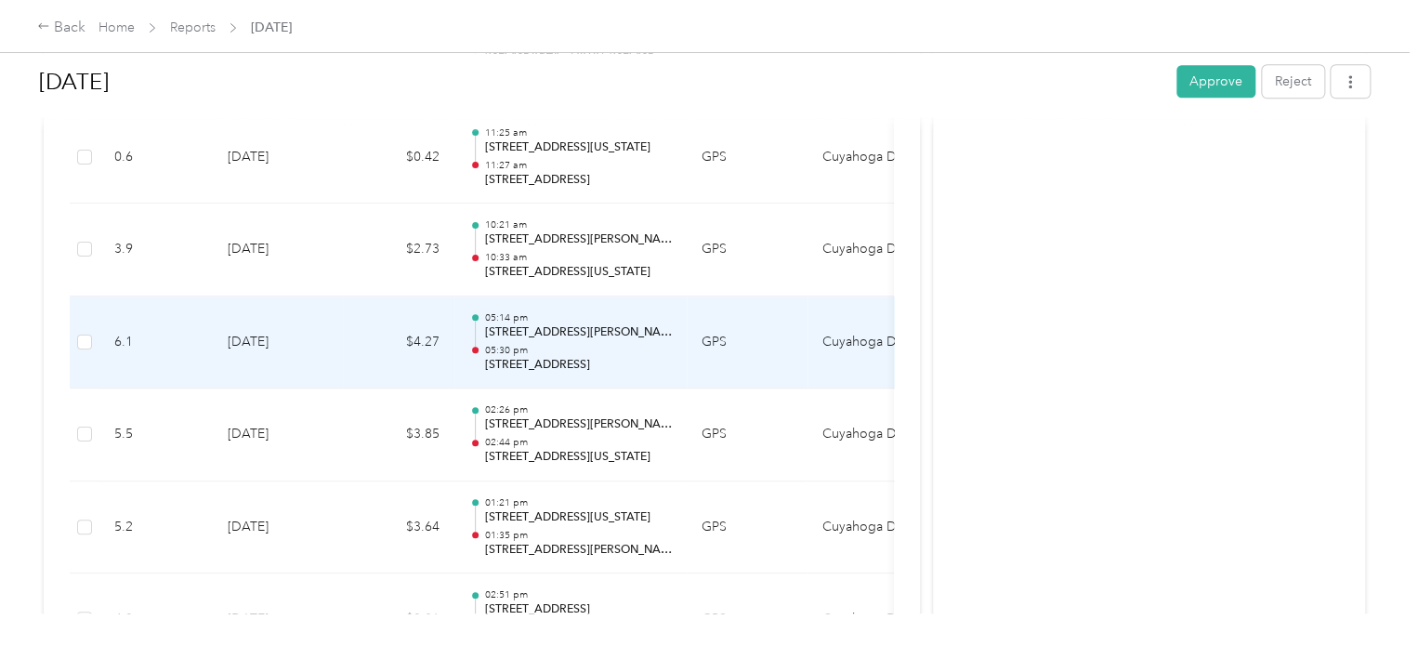
click at [653, 326] on p "[STREET_ADDRESS][PERSON_NAME][PERSON_NAME]" at bounding box center [578, 332] width 188 height 17
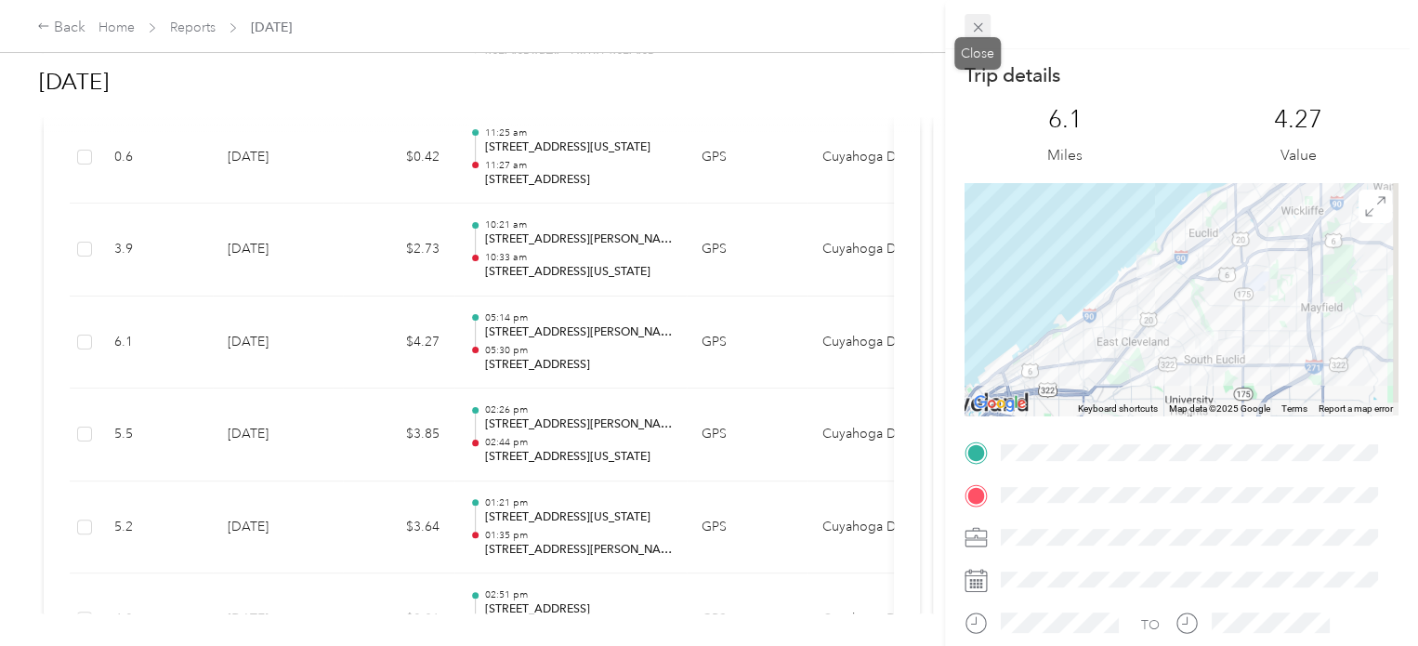
click at [986, 23] on span at bounding box center [978, 27] width 26 height 26
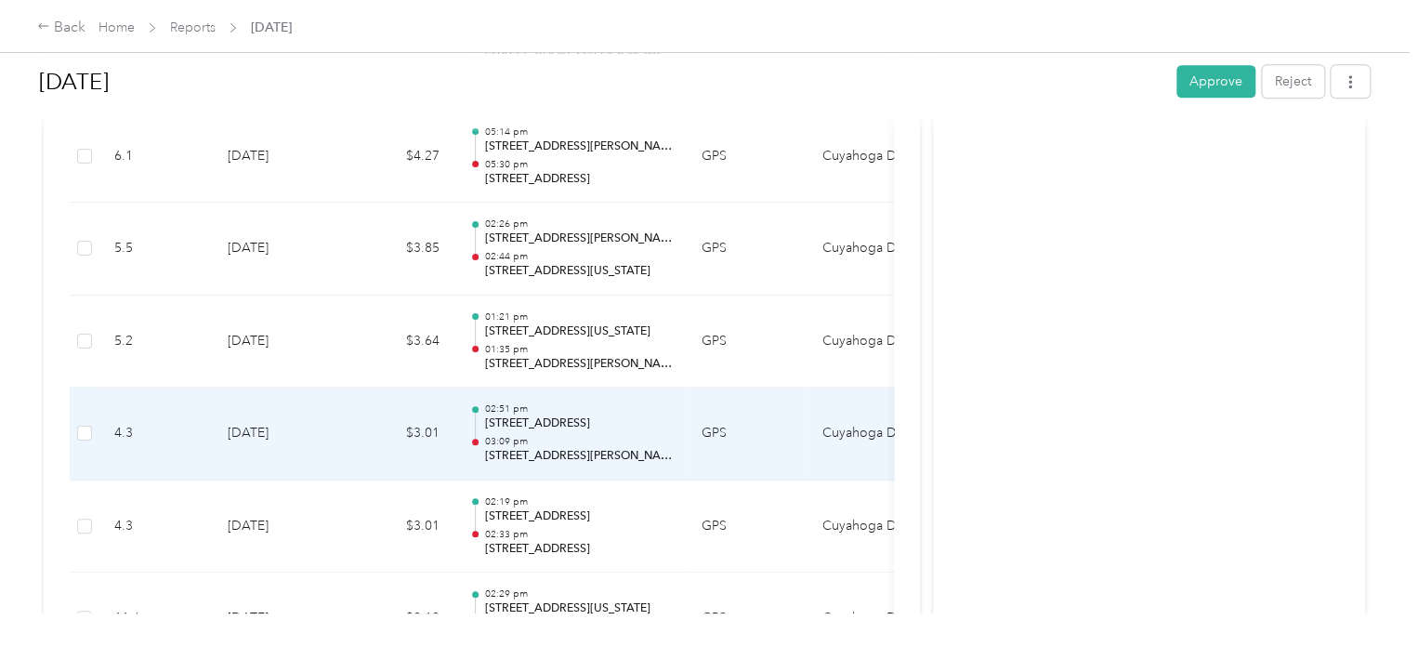
scroll to position [1487, 0]
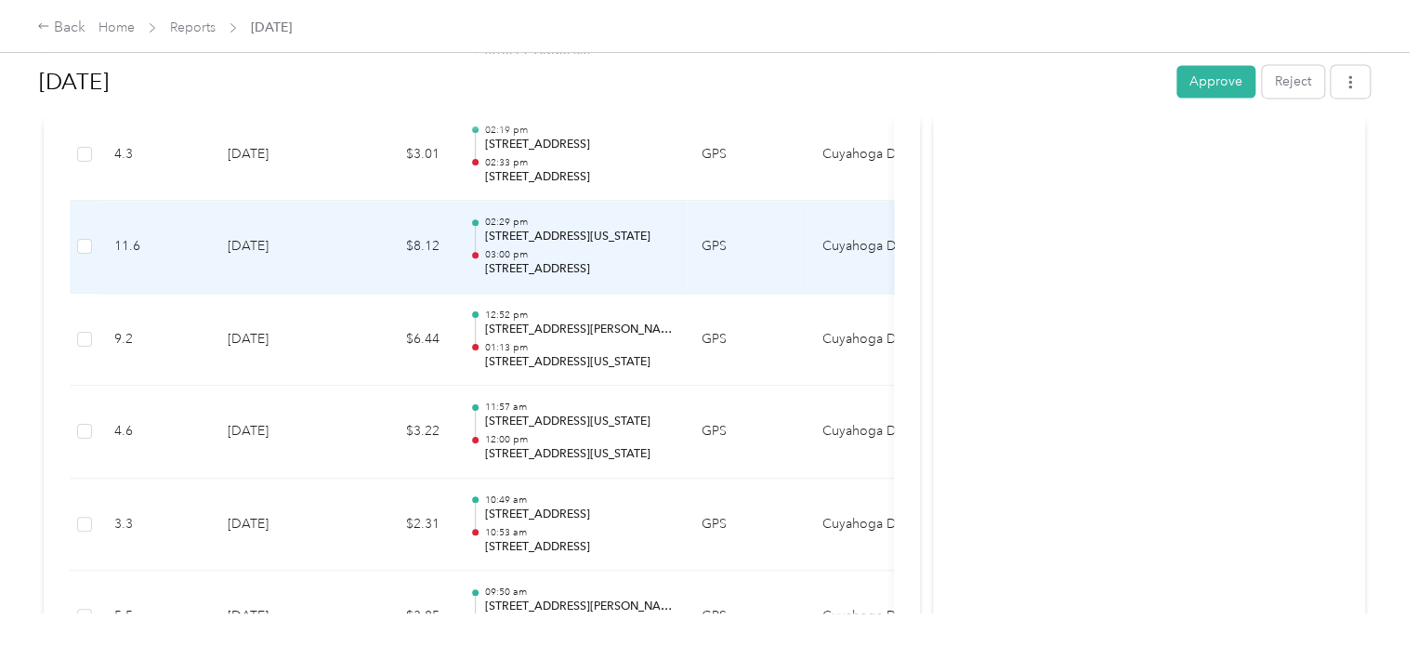
click at [631, 249] on p "03:00 pm" at bounding box center [578, 254] width 188 height 13
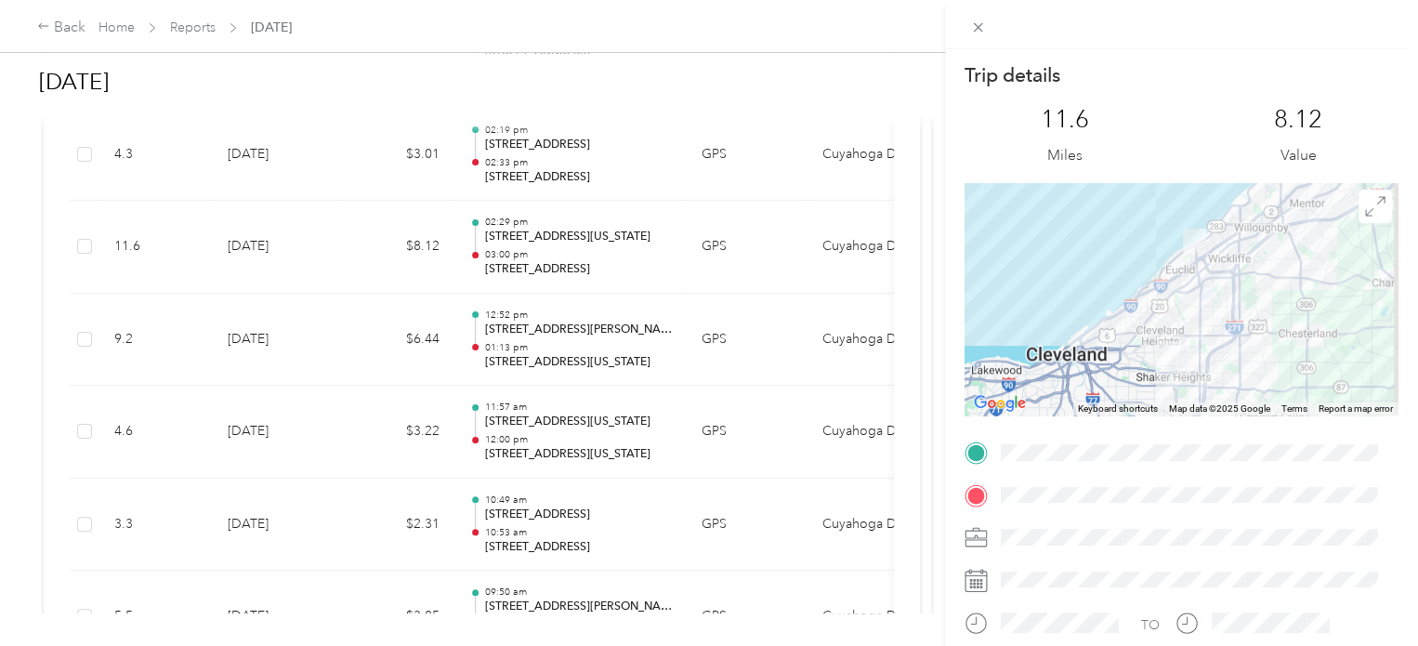
click at [631, 327] on div "Trip details This trip cannot be edited because it is either under review, appr…" at bounding box center [709, 323] width 1418 height 646
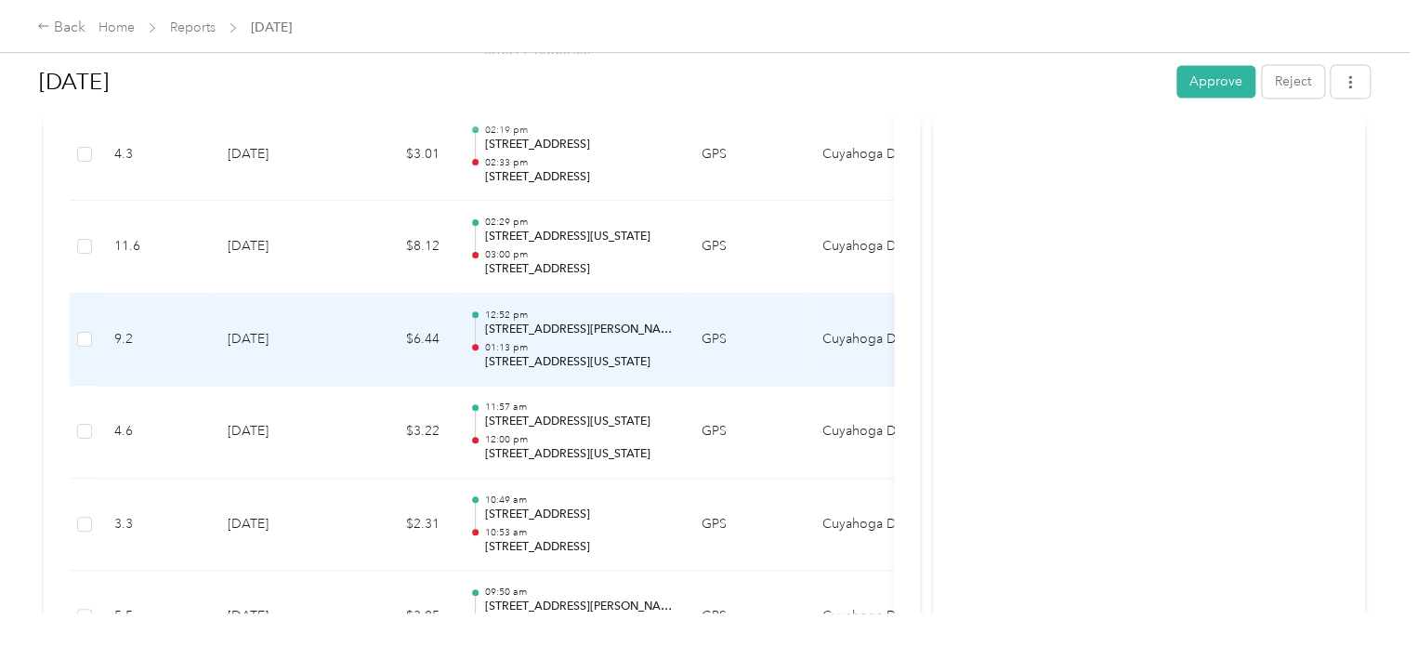
click at [631, 327] on p "[STREET_ADDRESS][PERSON_NAME]" at bounding box center [578, 330] width 188 height 17
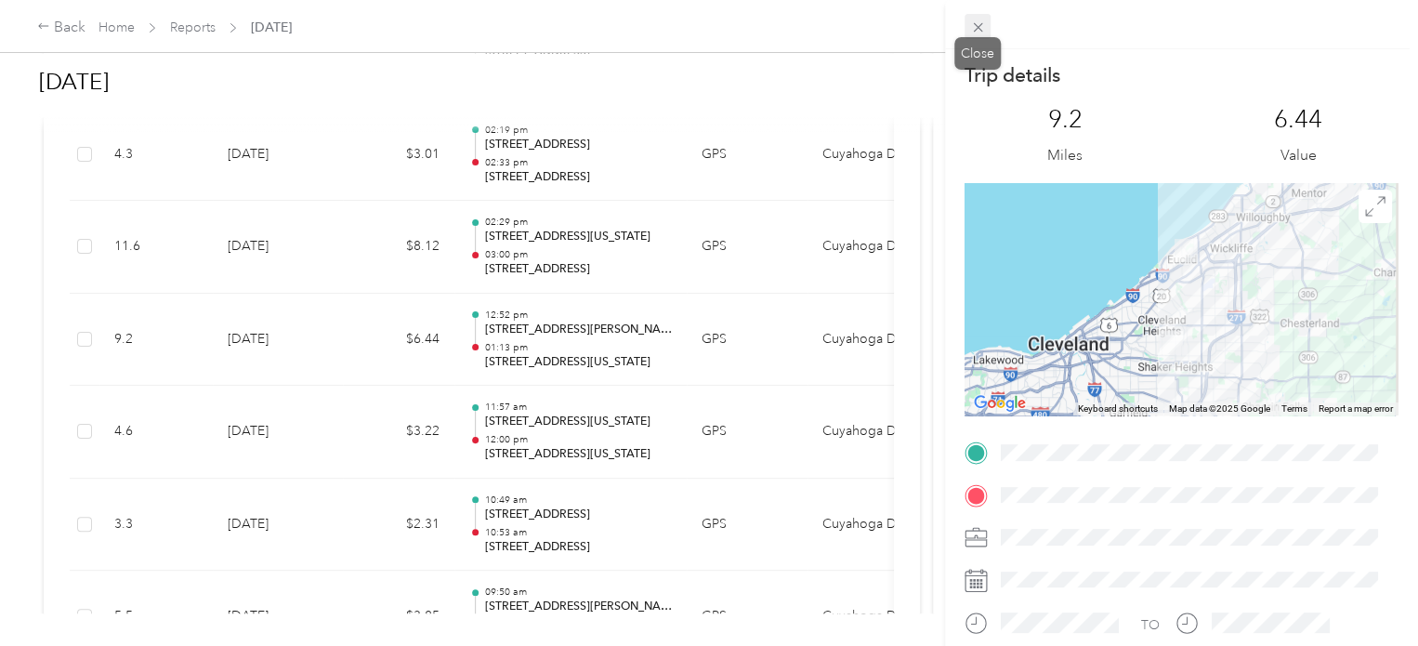
click at [973, 26] on icon at bounding box center [978, 28] width 16 height 16
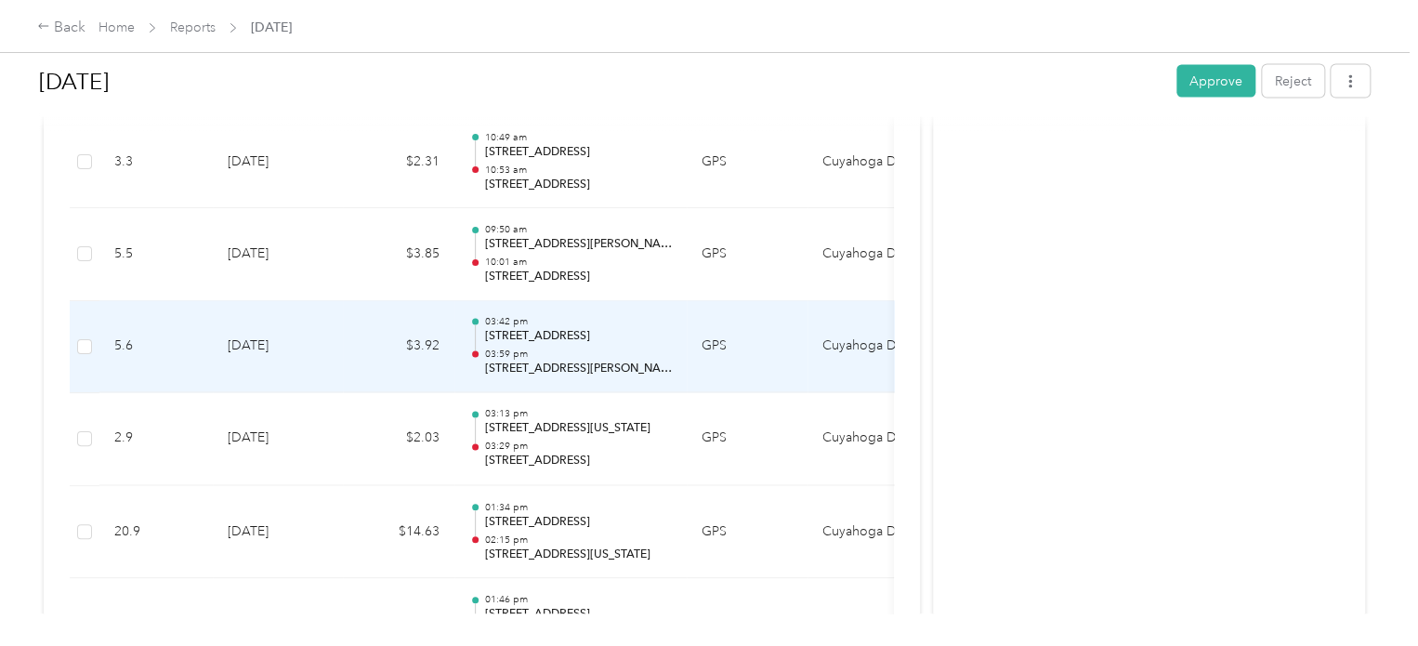
scroll to position [1951, 0]
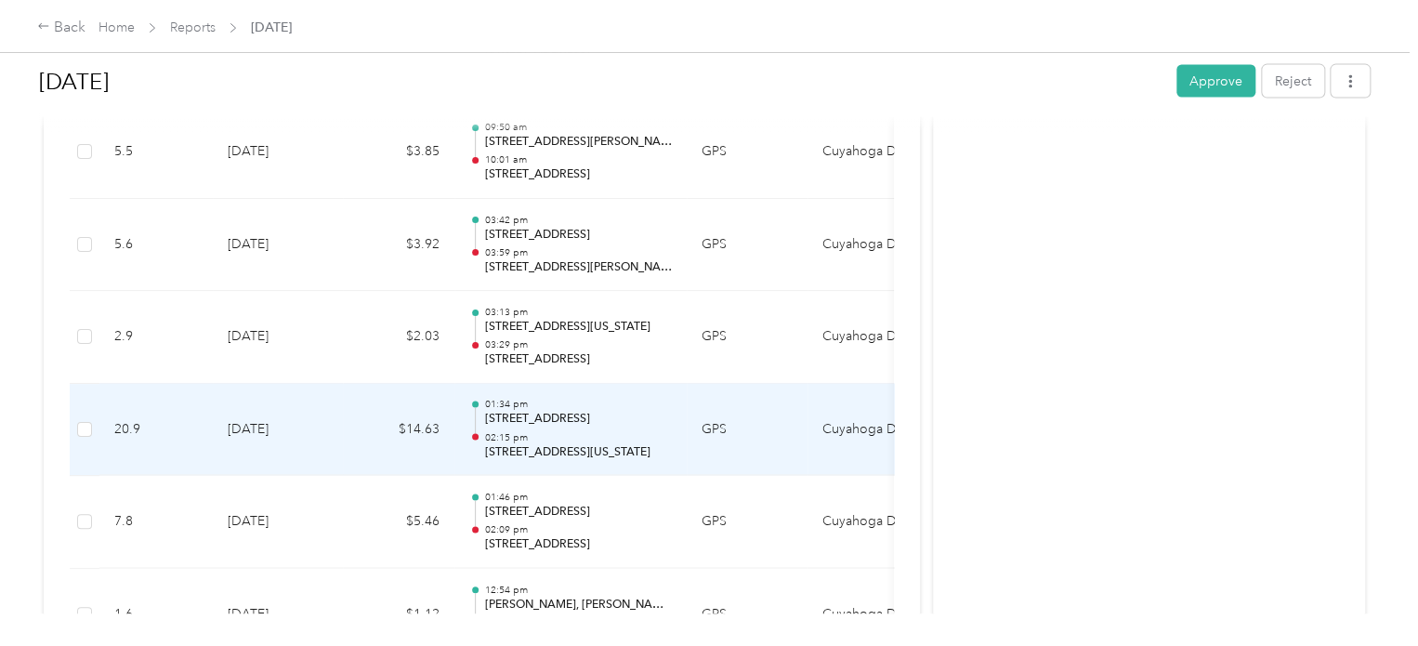
click at [606, 419] on p "[STREET_ADDRESS]" at bounding box center [578, 420] width 188 height 17
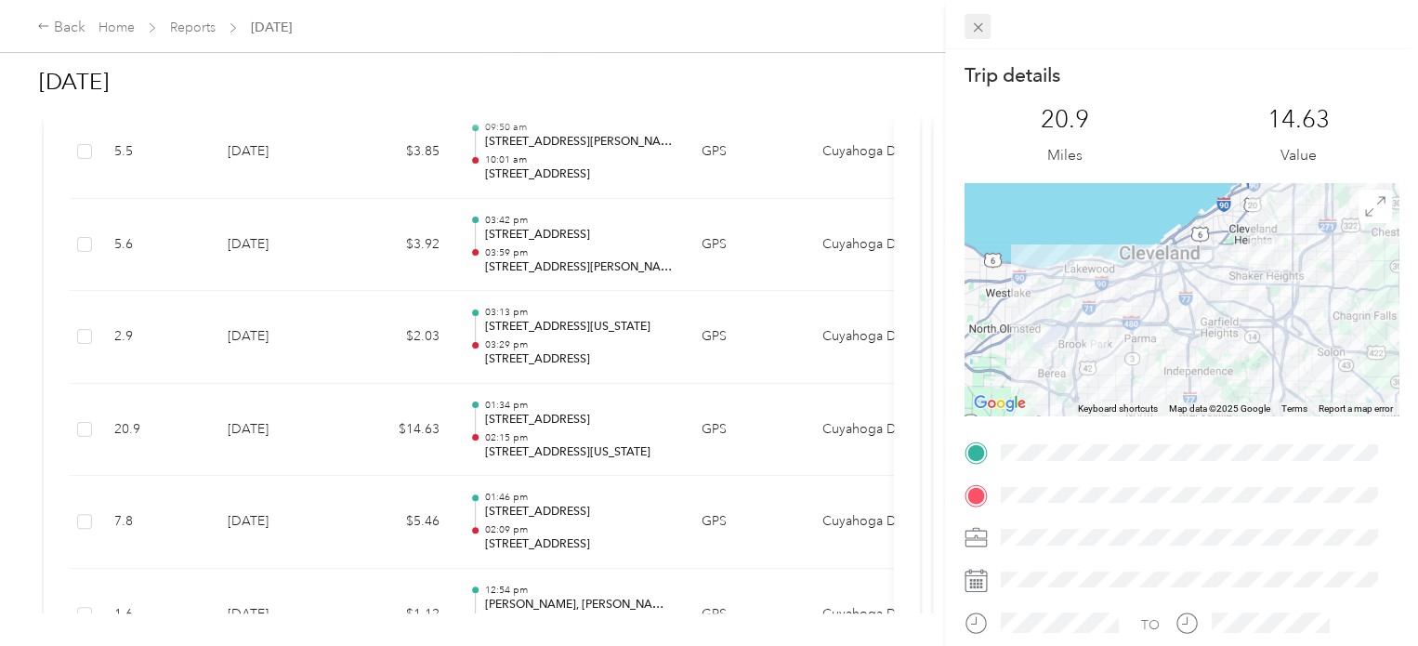
click at [980, 28] on icon at bounding box center [978, 28] width 16 height 16
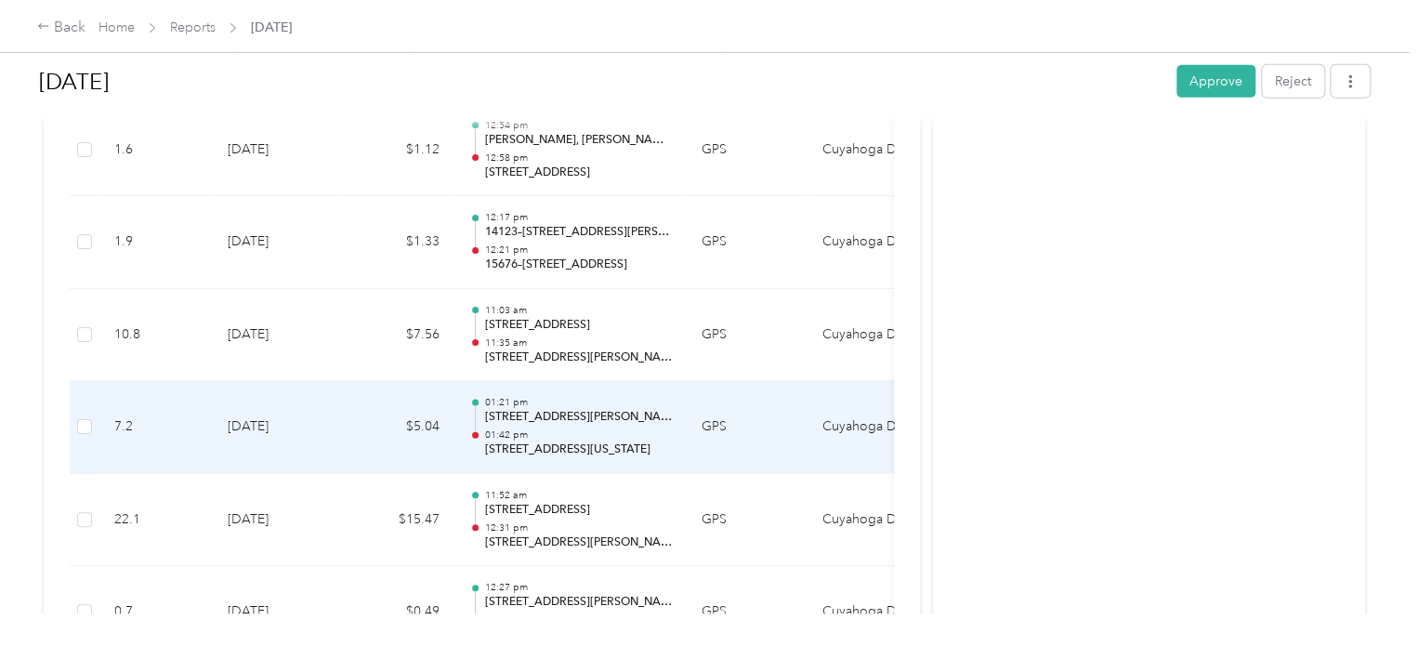
scroll to position [2509, 0]
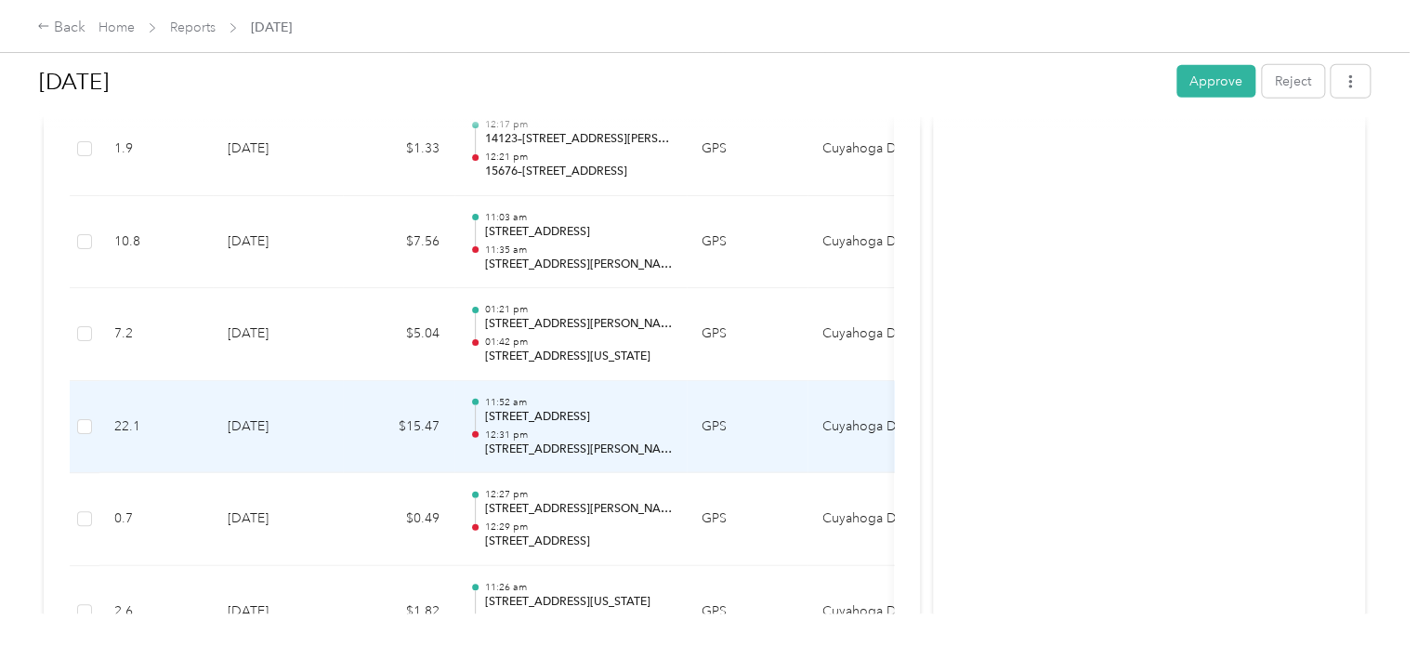
click at [591, 428] on p "12:31 pm" at bounding box center [578, 434] width 188 height 13
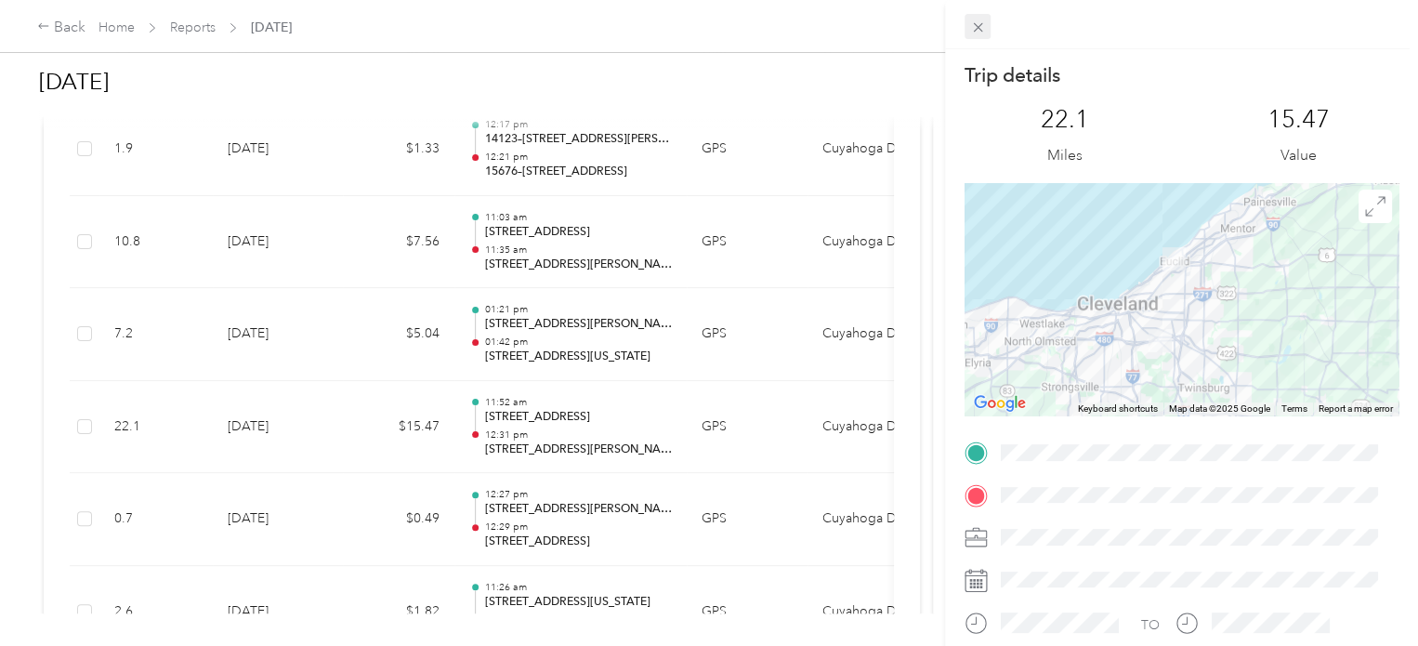
click at [977, 30] on icon at bounding box center [978, 28] width 16 height 16
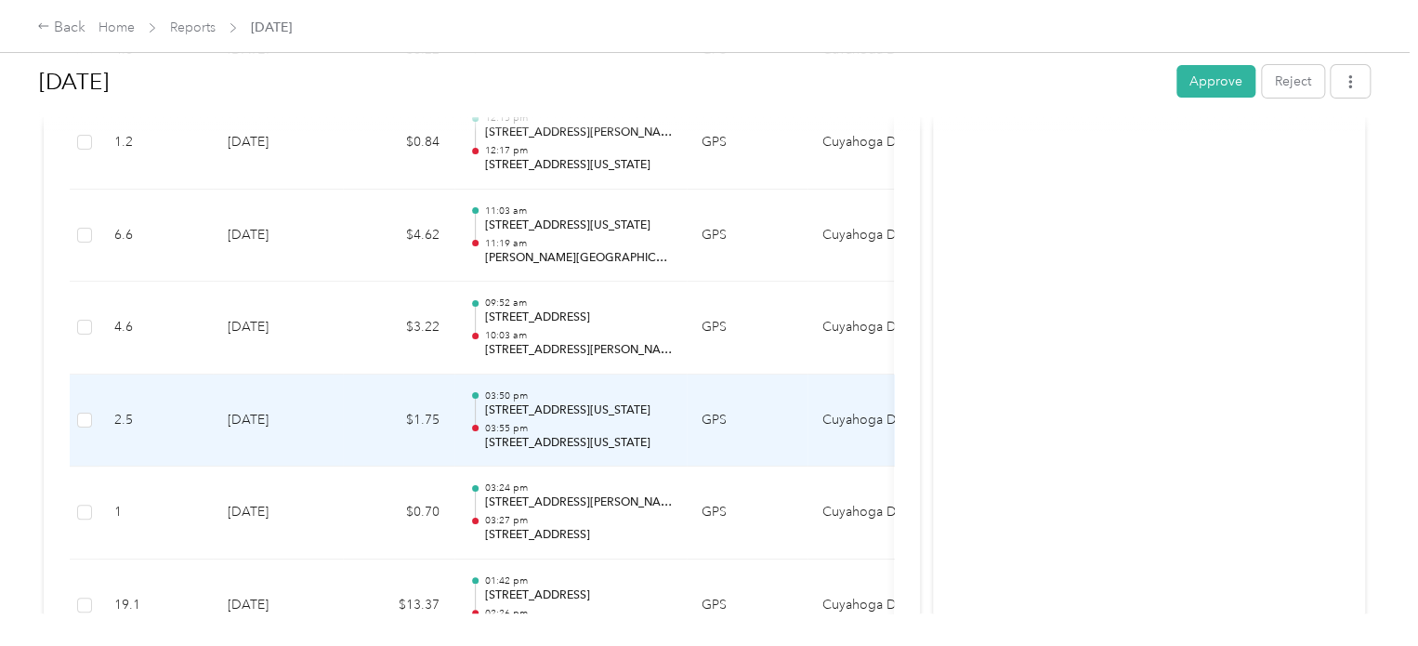
scroll to position [3996, 0]
click at [602, 421] on p "02:26 pm" at bounding box center [578, 427] width 188 height 13
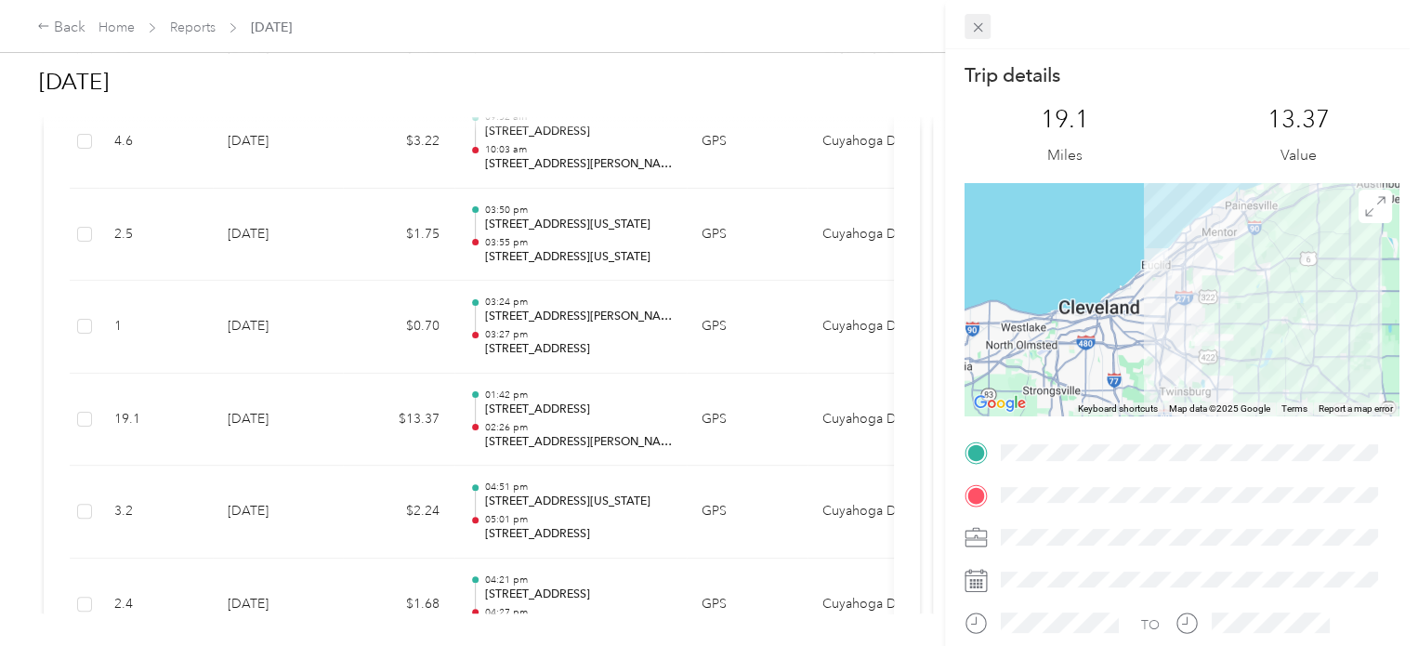
click at [974, 29] on icon at bounding box center [978, 28] width 16 height 16
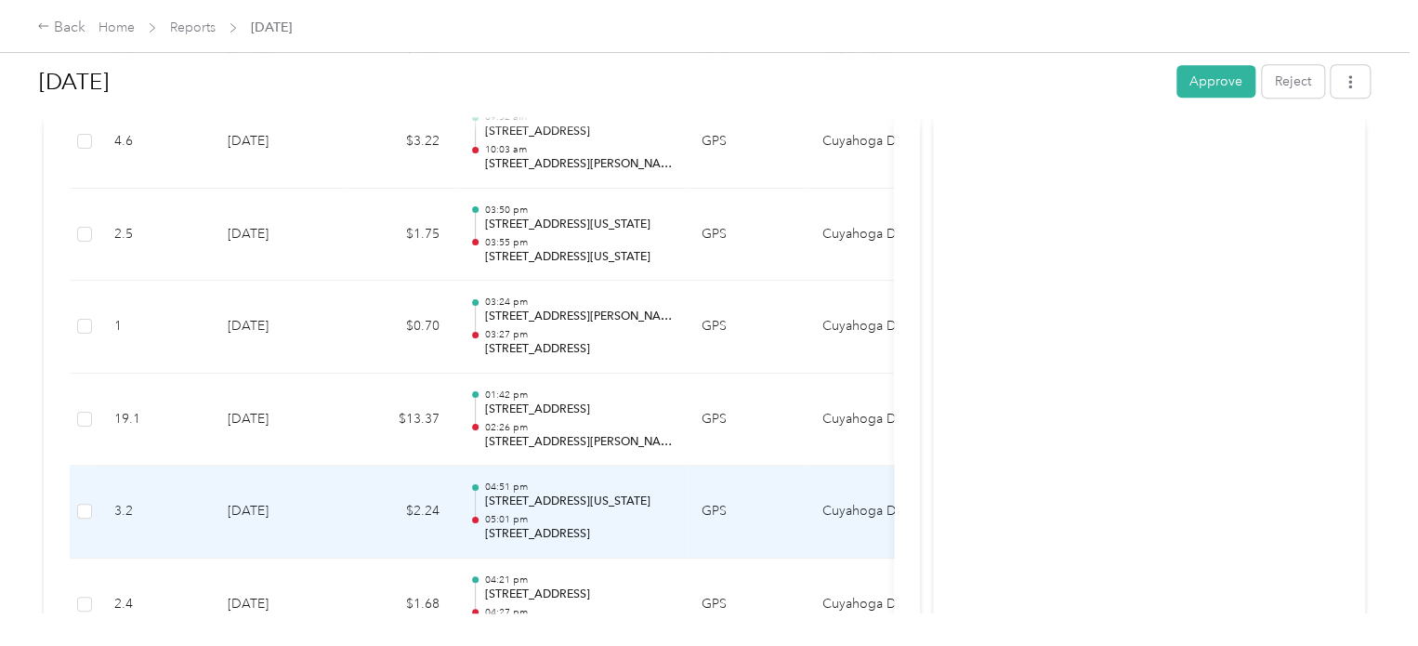
scroll to position [4182, 0]
click at [659, 495] on p "[STREET_ADDRESS]" at bounding box center [578, 501] width 188 height 17
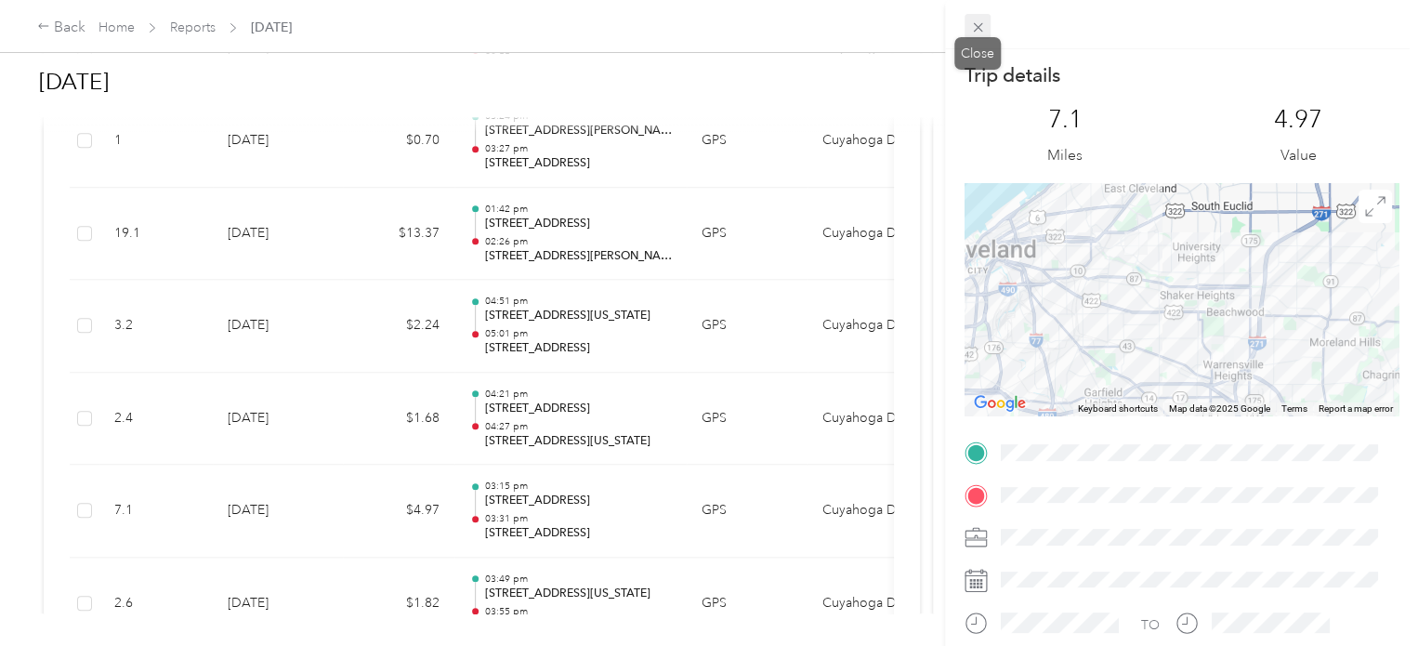
click at [971, 33] on icon at bounding box center [978, 28] width 16 height 16
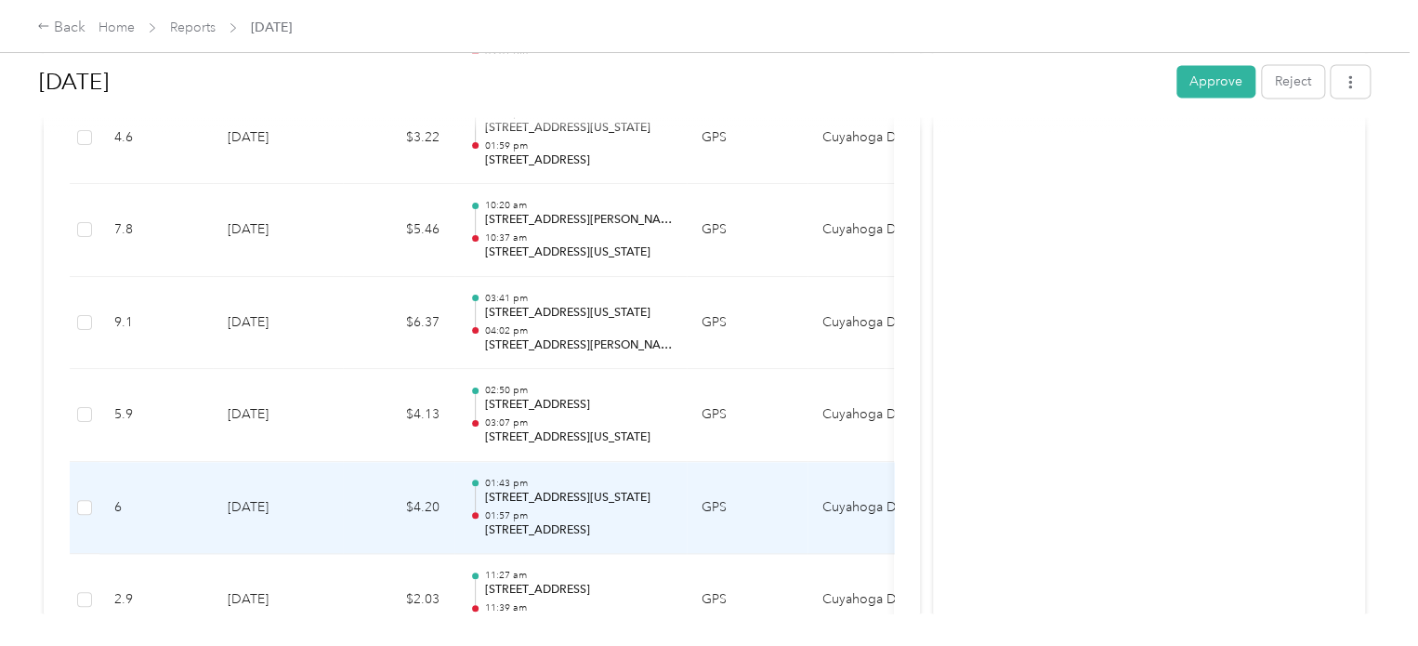
scroll to position [5007, 0]
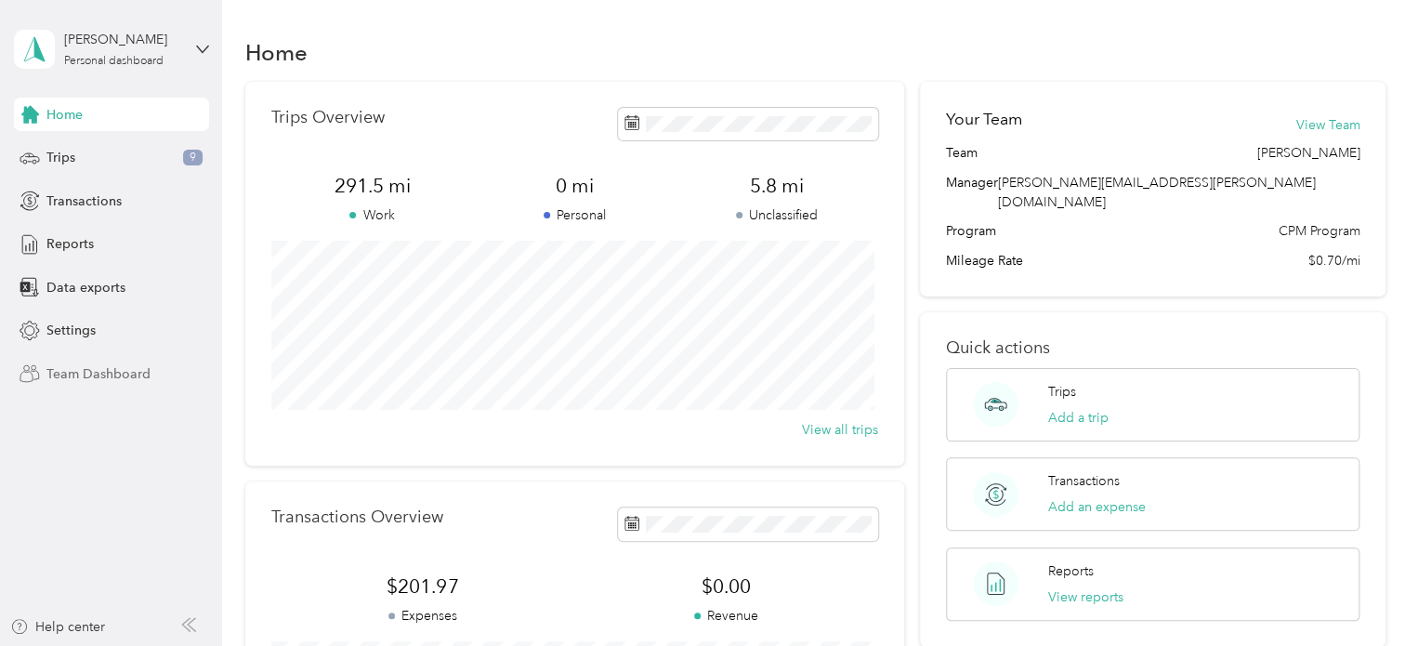
click at [125, 374] on span "Team Dashboard" at bounding box center [98, 374] width 104 height 20
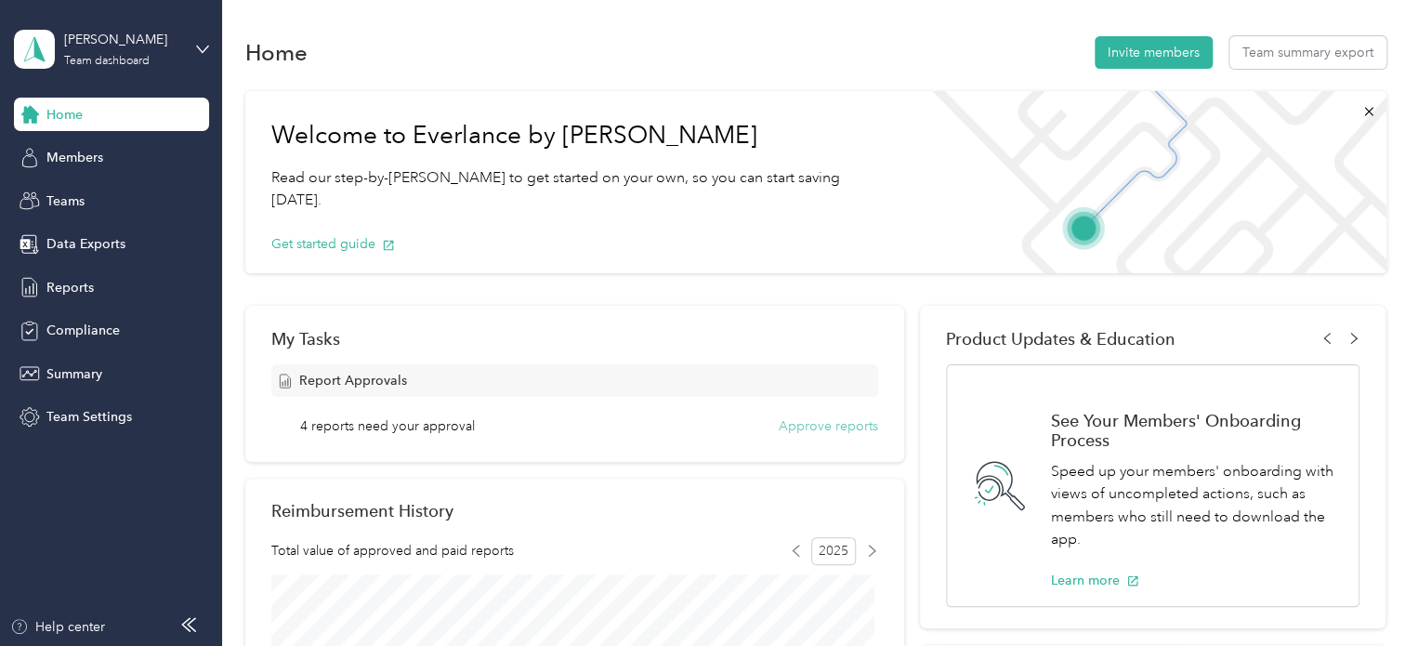
click at [804, 427] on button "Approve reports" at bounding box center [828, 426] width 99 height 20
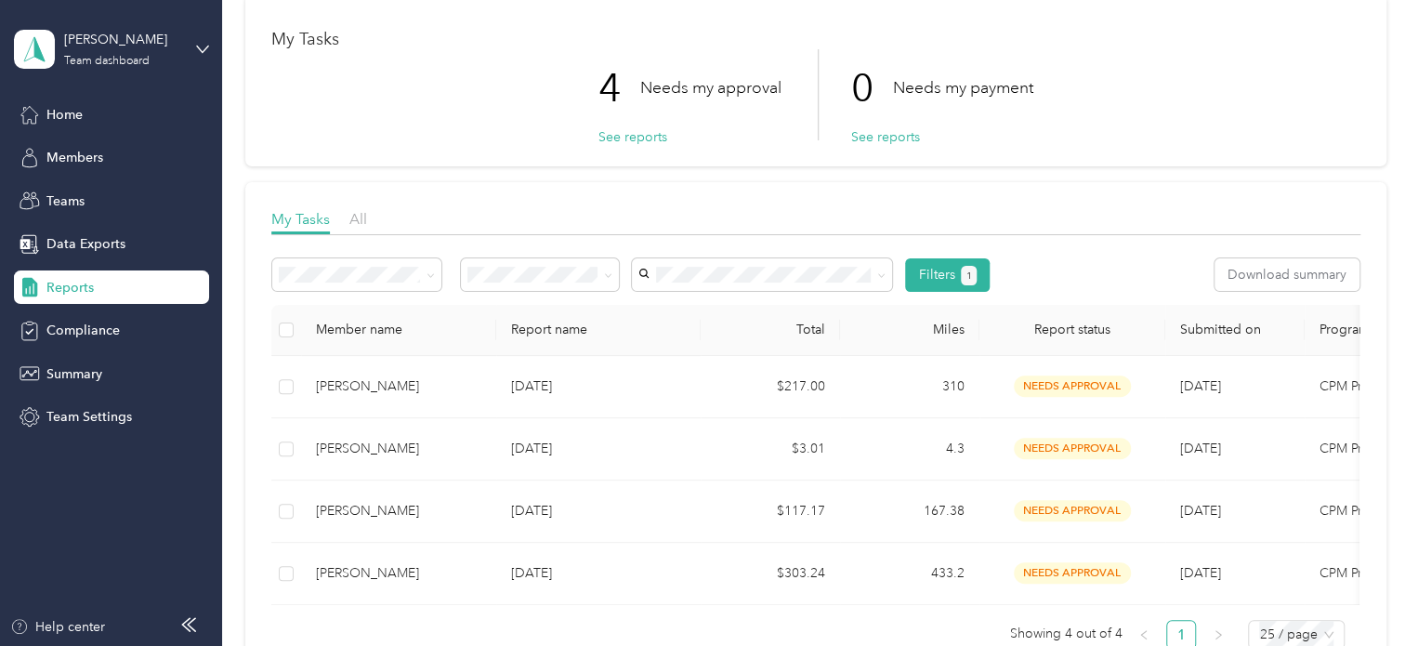
scroll to position [186, 0]
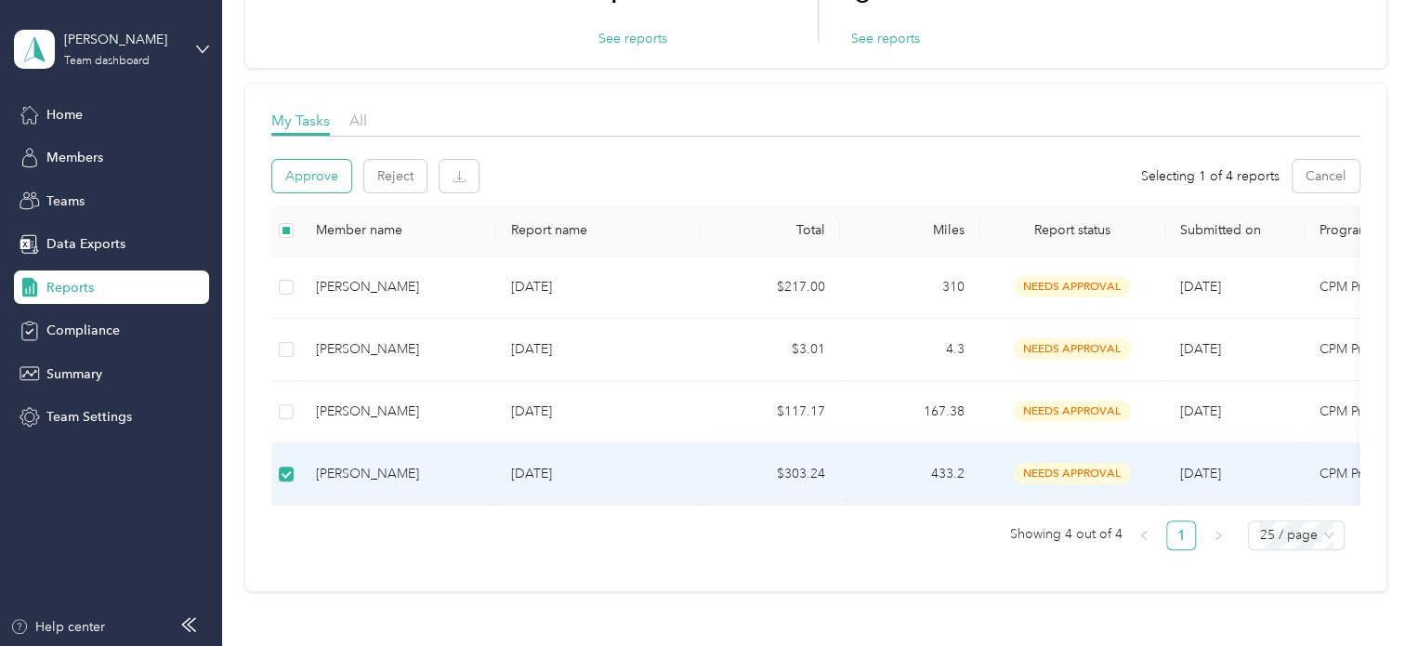
click at [330, 174] on button "Approve" at bounding box center [311, 176] width 79 height 33
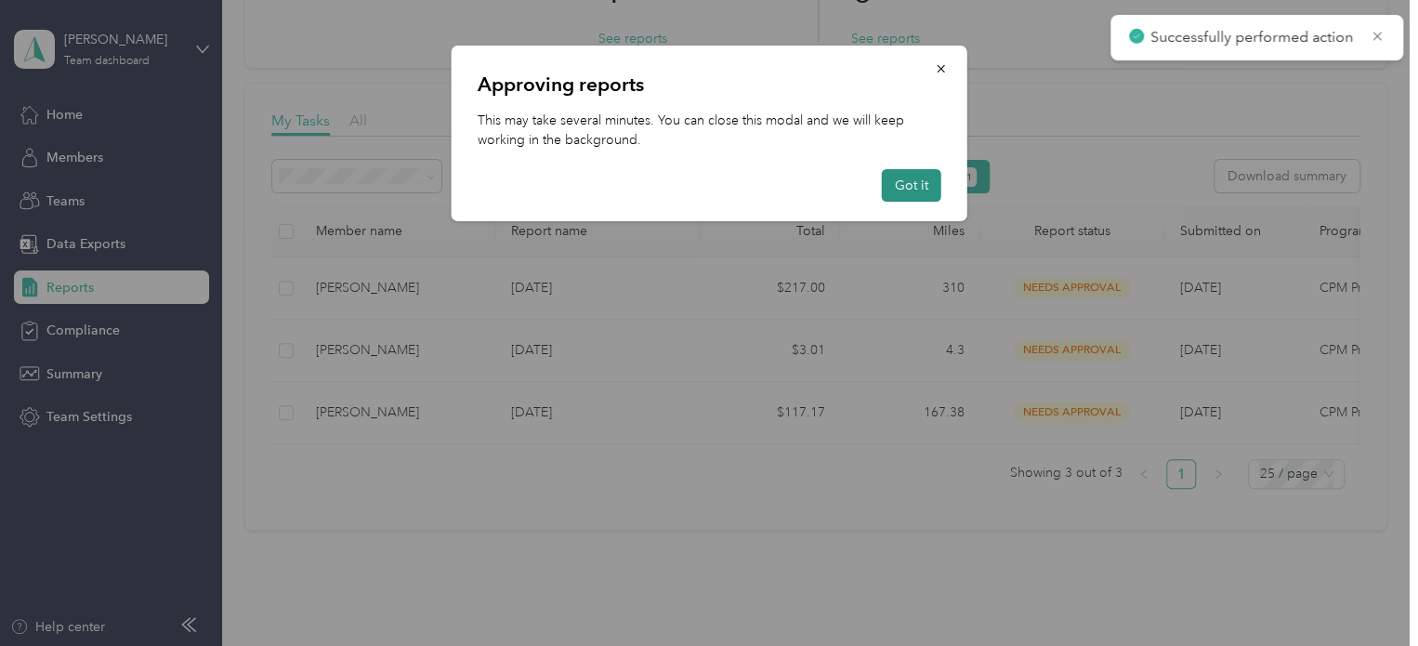
click at [909, 182] on button "Got it" at bounding box center [911, 185] width 59 height 33
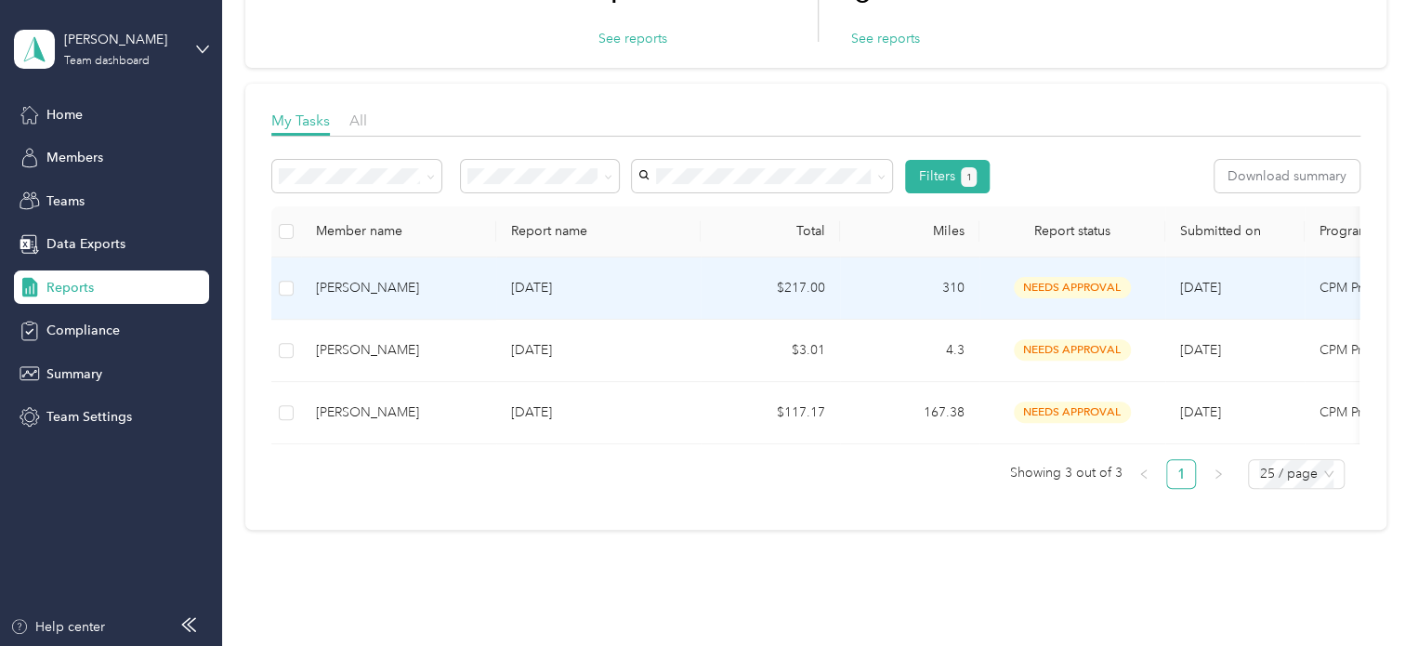
click at [355, 294] on div "[PERSON_NAME]" at bounding box center [398, 288] width 165 height 20
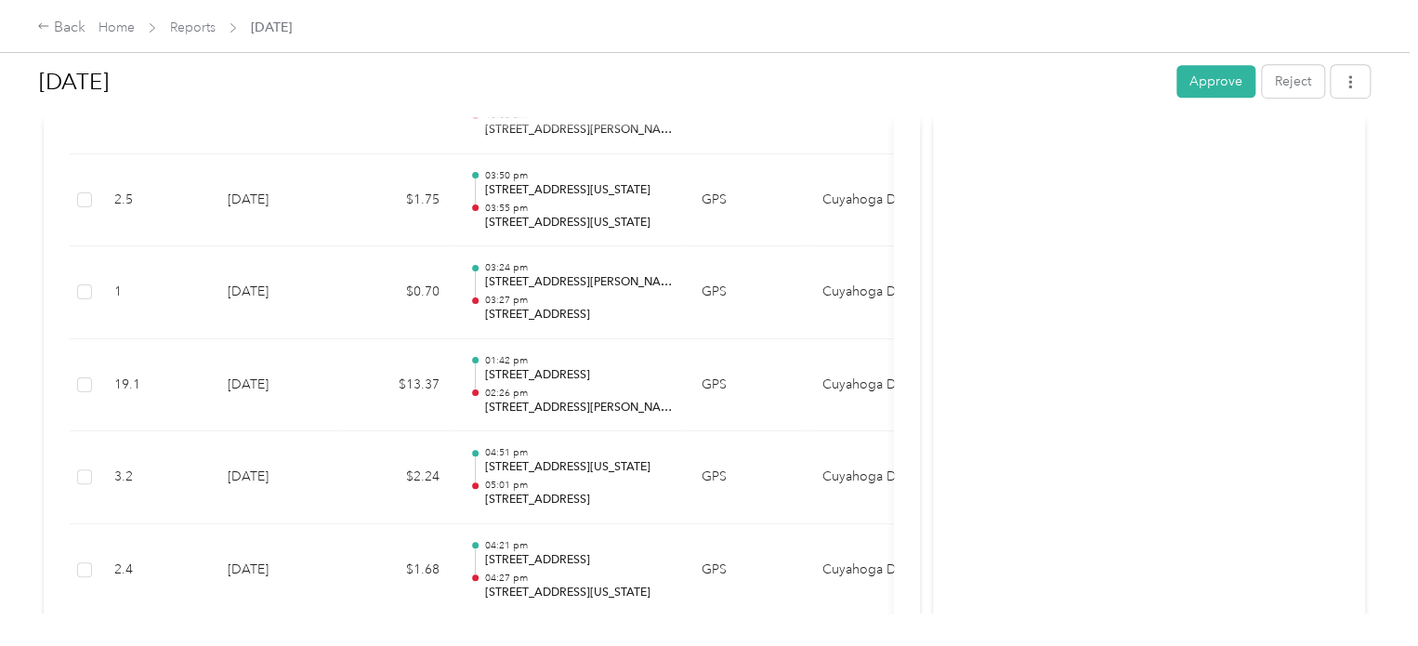
scroll to position [4089, 0]
